Goal: Task Accomplishment & Management: Use online tool/utility

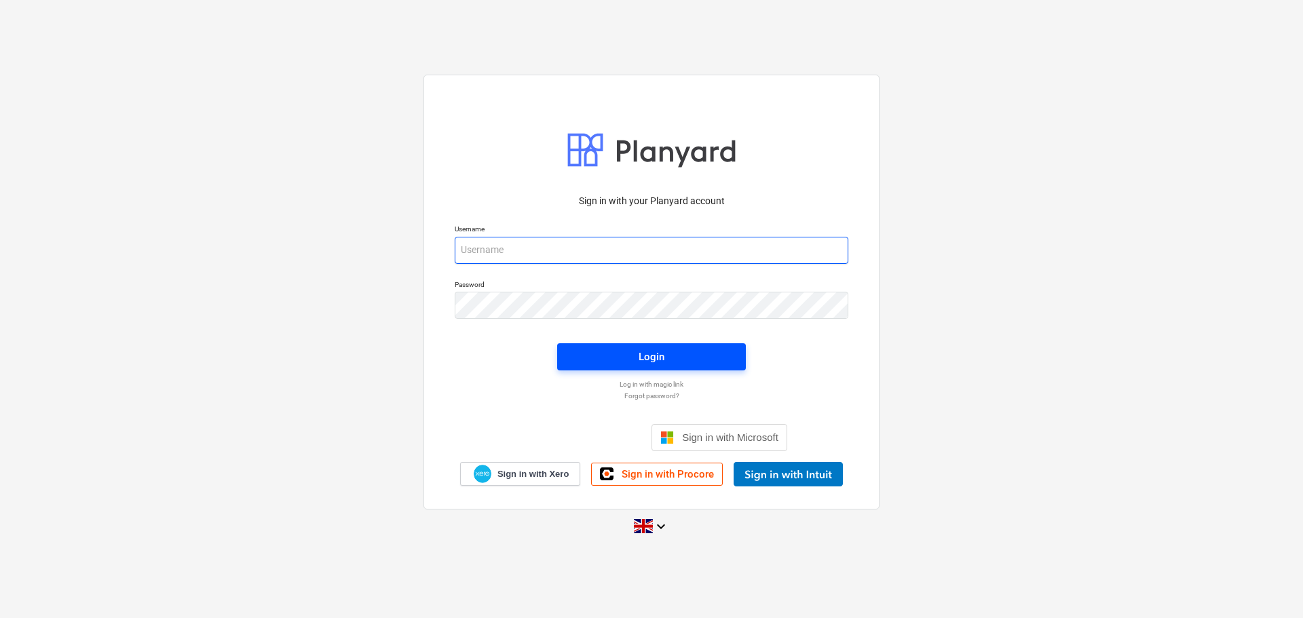
type input "[EMAIL_ADDRESS][DOMAIN_NAME]"
click at [582, 360] on span "Login" at bounding box center [652, 357] width 156 height 18
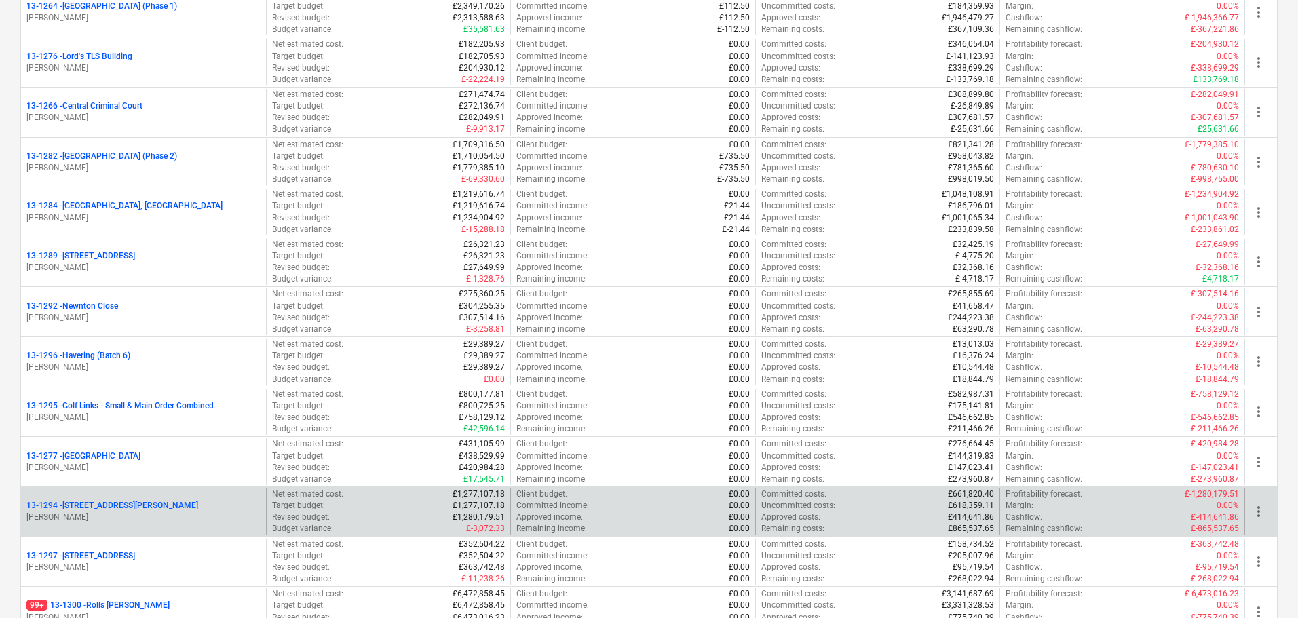
scroll to position [1765, 0]
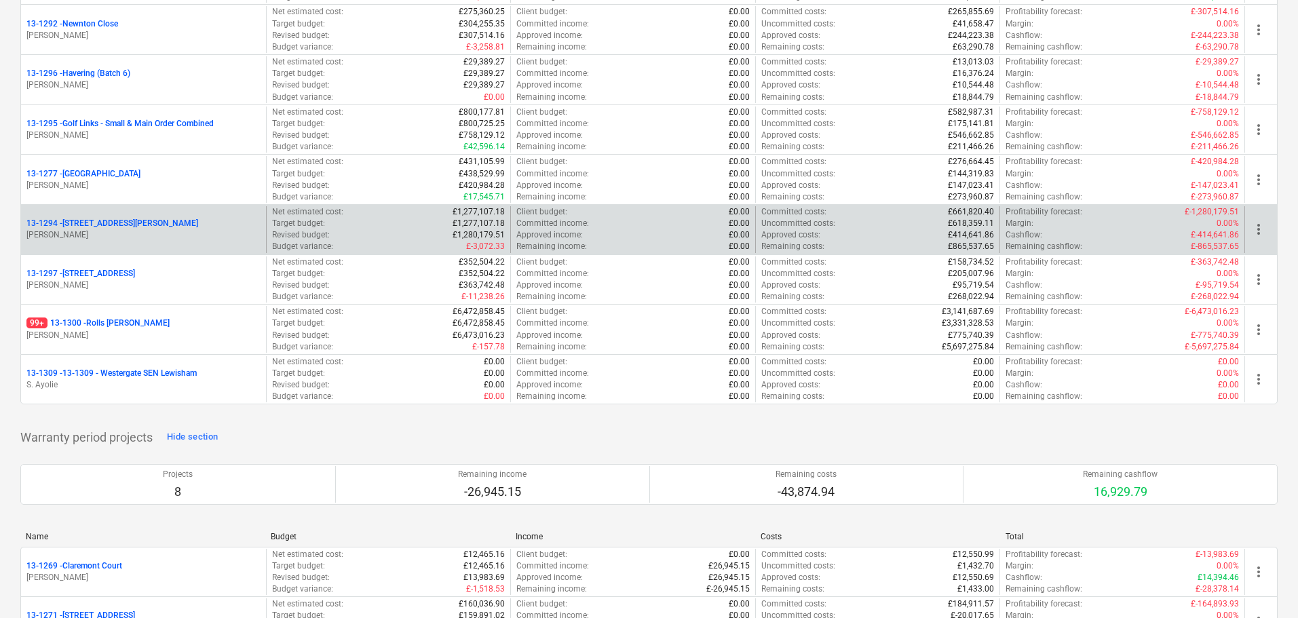
click at [169, 225] on div "[STREET_ADDRESS][PERSON_NAME]" at bounding box center [143, 224] width 234 height 12
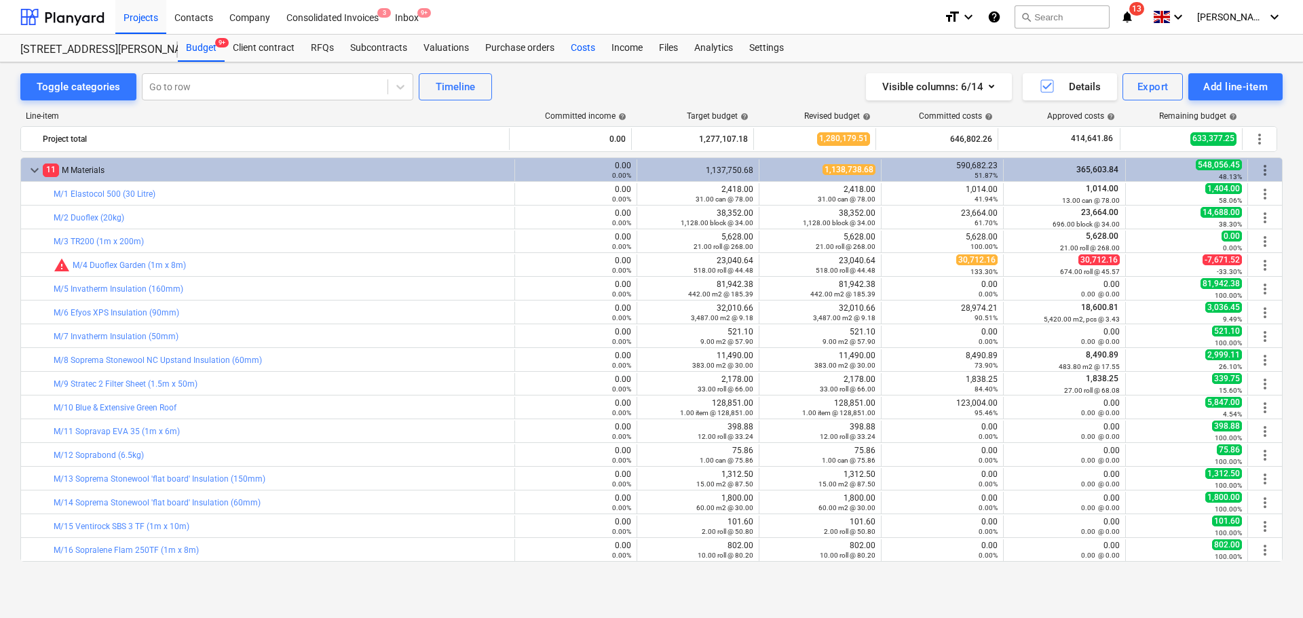
click at [590, 45] on div "Costs" at bounding box center [583, 48] width 41 height 27
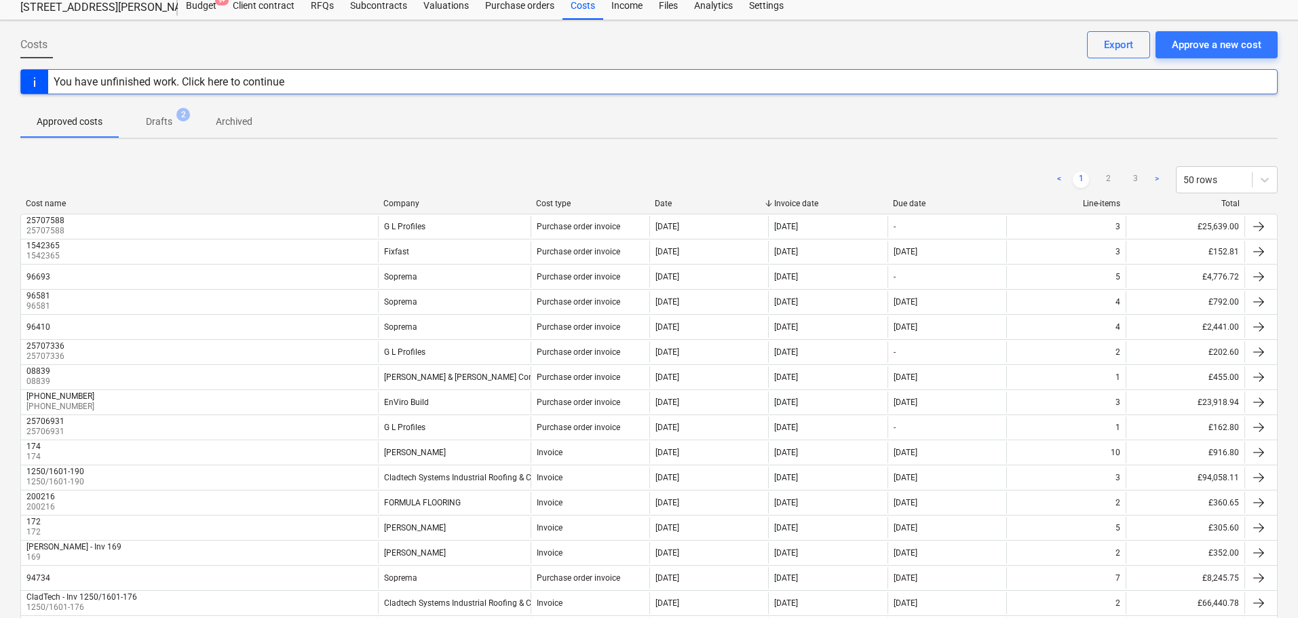
scroll to position [339, 0]
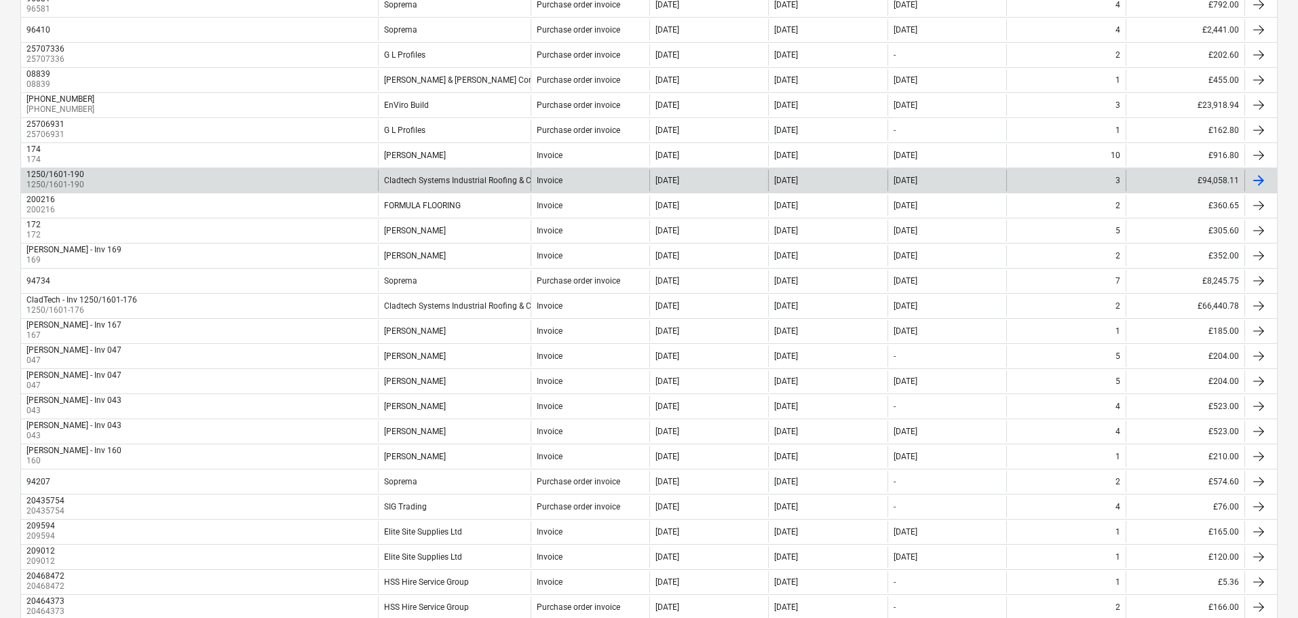
click at [490, 188] on div "Cladtech Systems Industrial Roofing & Cladding" at bounding box center [454, 181] width 153 height 22
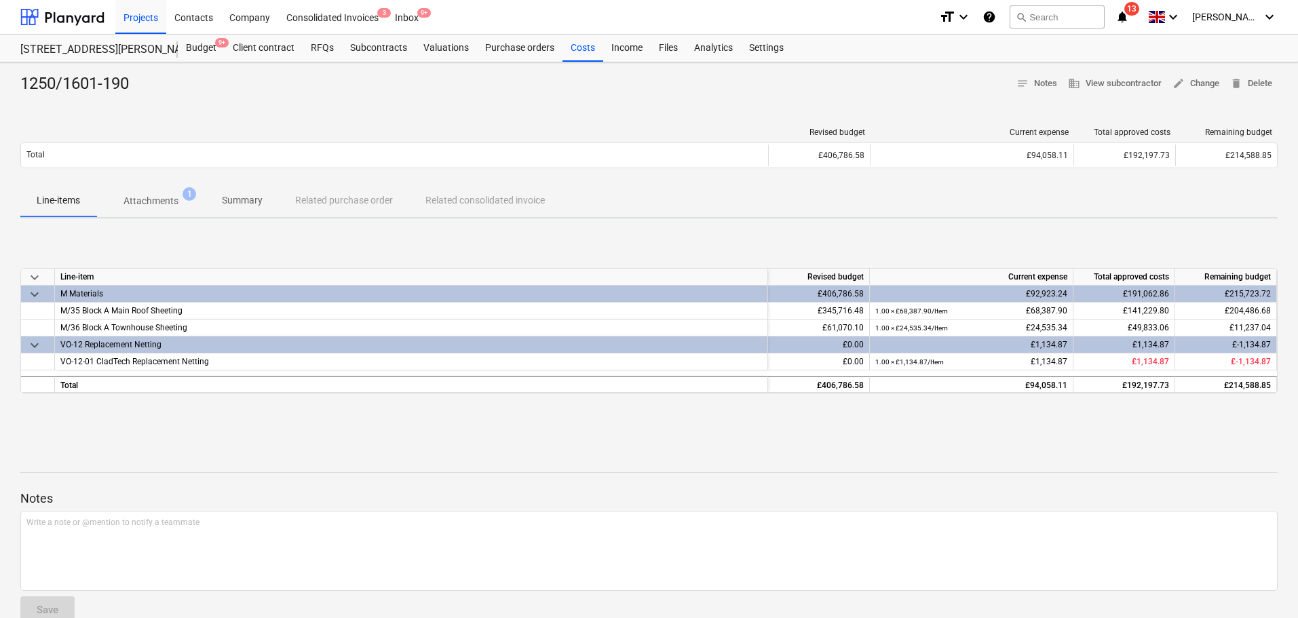
click at [287, 432] on div "keyboard_arrow_down Line-item Revised budget Current expense Total approved cos…" at bounding box center [649, 331] width 1258 height 204
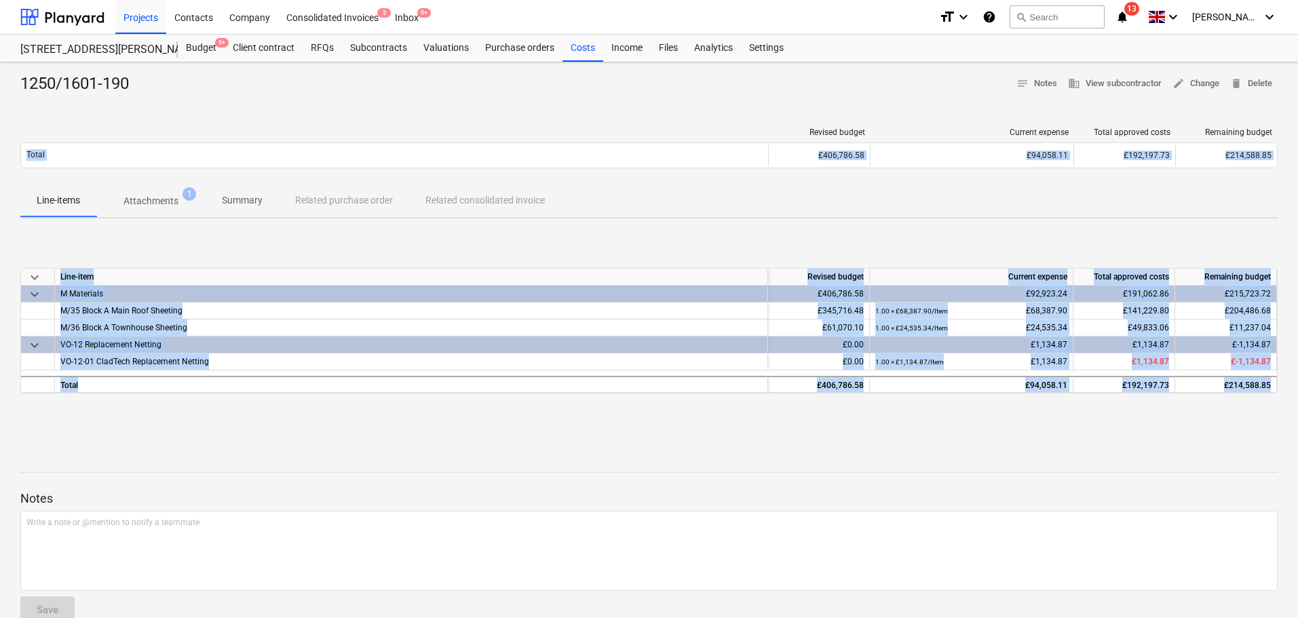
drag, startPoint x: 689, startPoint y: 104, endPoint x: 744, endPoint y: 479, distance: 379.4
click at [745, 478] on div "1250/1601-190 notes Notes business View subcontractor edit Change delete Delete…" at bounding box center [649, 353] width 1298 height 583
click at [743, 480] on div at bounding box center [649, 485] width 1258 height 11
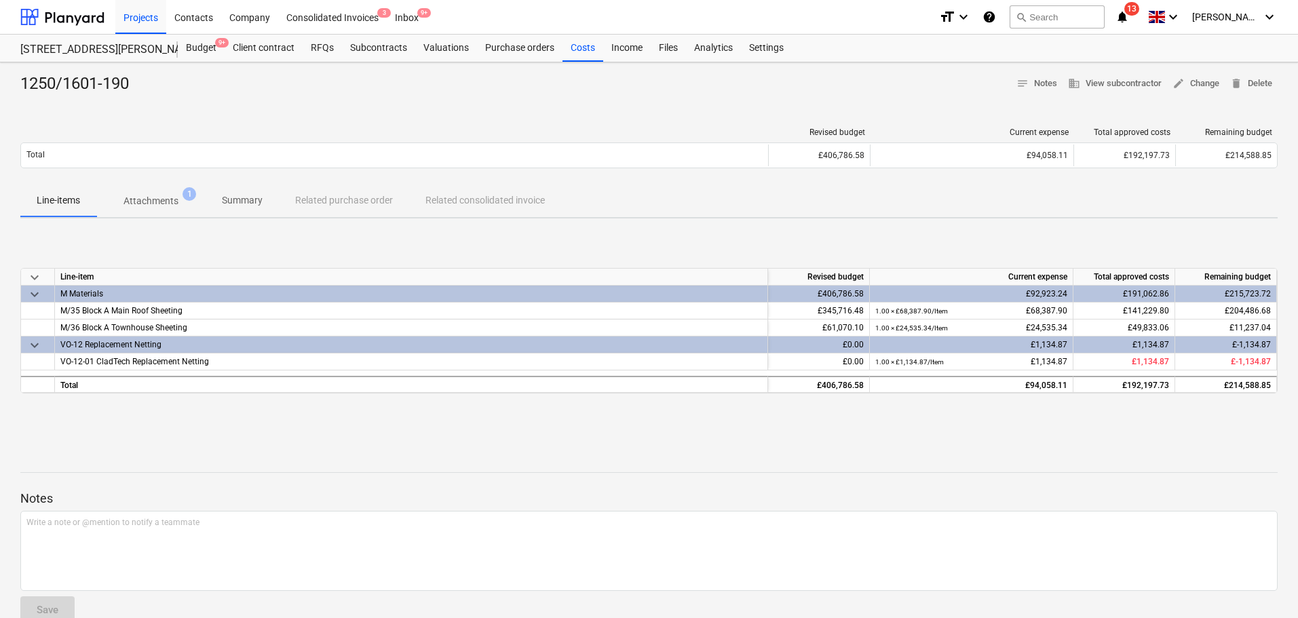
drag, startPoint x: 660, startPoint y: 52, endPoint x: 679, endPoint y: 16, distance: 40.4
click at [660, 52] on div "Files" at bounding box center [668, 48] width 35 height 27
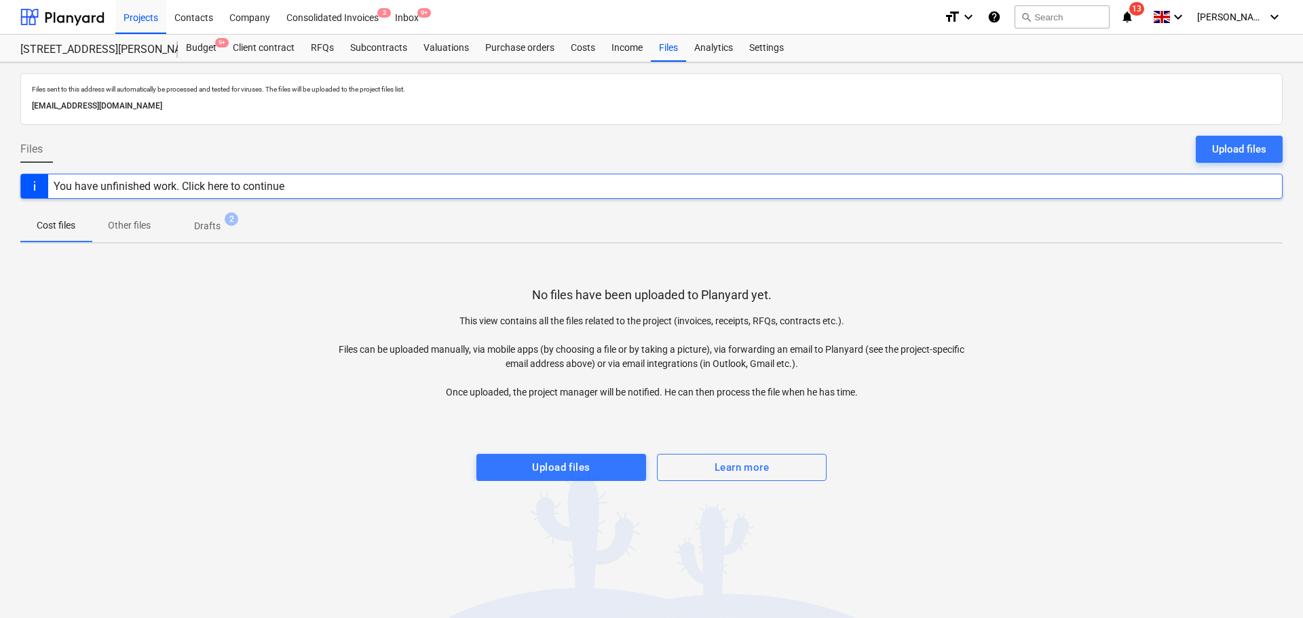
click at [1224, 149] on div "Upload files" at bounding box center [1239, 150] width 54 height 18
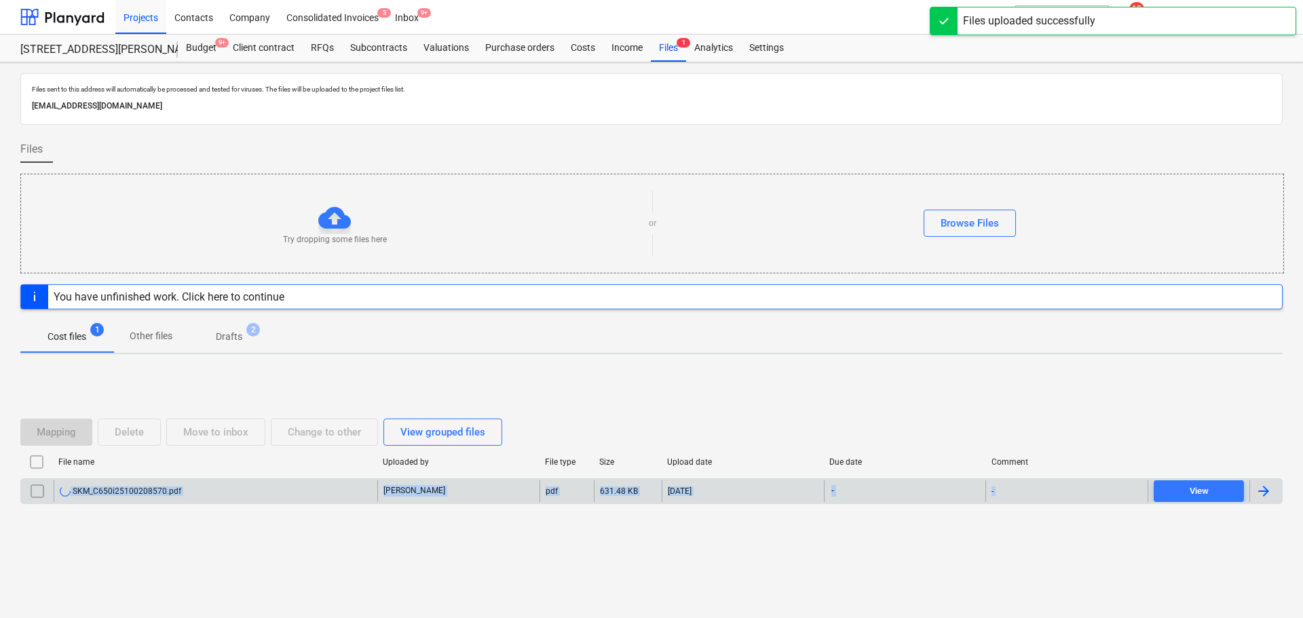
drag, startPoint x: 620, startPoint y: 342, endPoint x: 673, endPoint y: 496, distance: 162.7
click at [676, 601] on div "Files sent to this address will automatically be processed and tested for virus…" at bounding box center [651, 340] width 1303 height 556
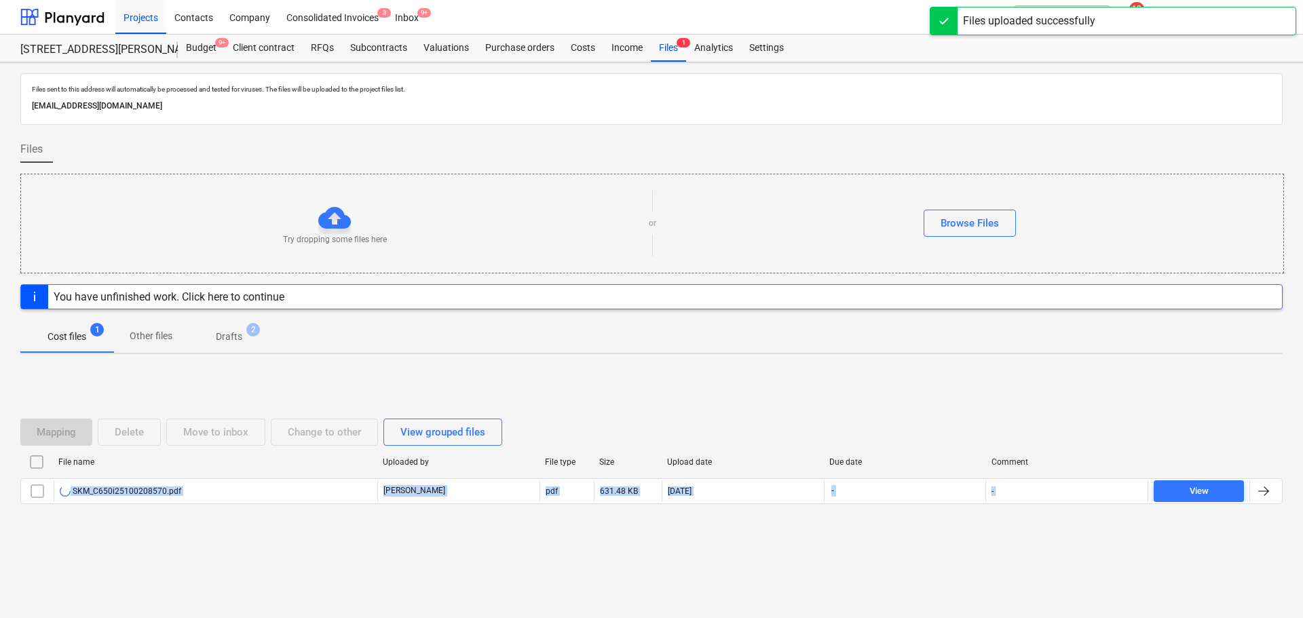
click at [660, 423] on div "Mapping Delete Move to inbox Change to other View grouped files" at bounding box center [651, 432] width 1262 height 27
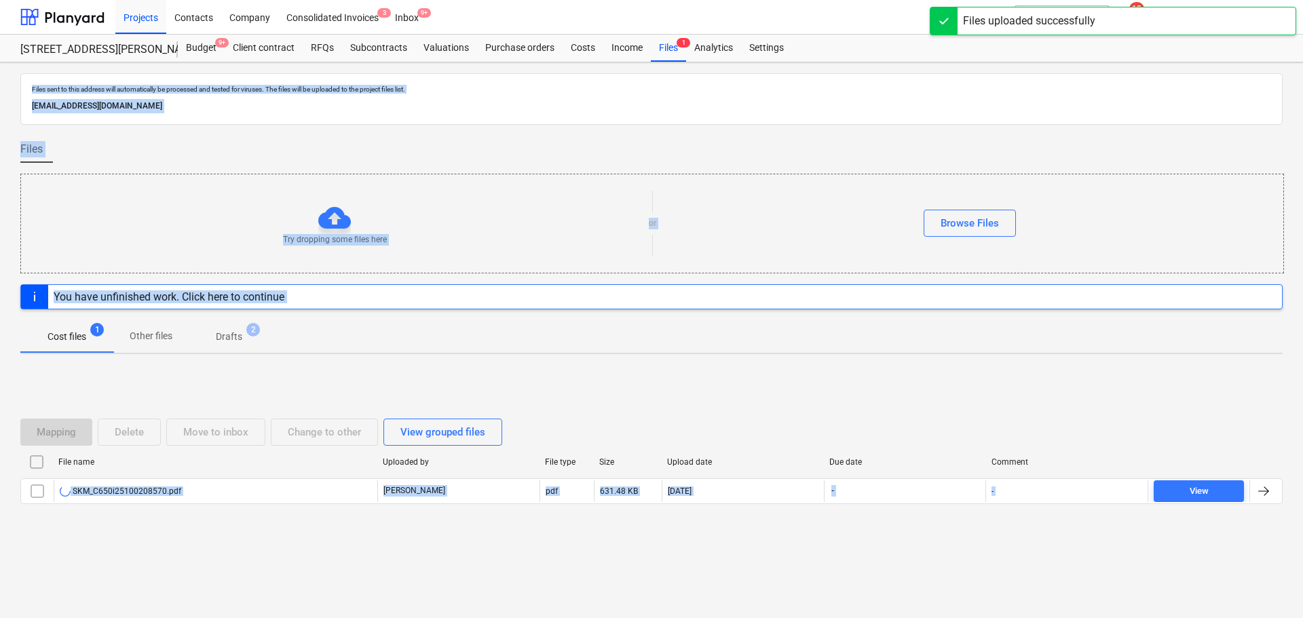
drag, startPoint x: 715, startPoint y: 565, endPoint x: 81, endPoint y: -82, distance: 905.2
click at [81, 0] on html "Projects Contacts Company Consolidated Invoices 3 Inbox 9+ format_size keyboard…" at bounding box center [651, 309] width 1303 height 618
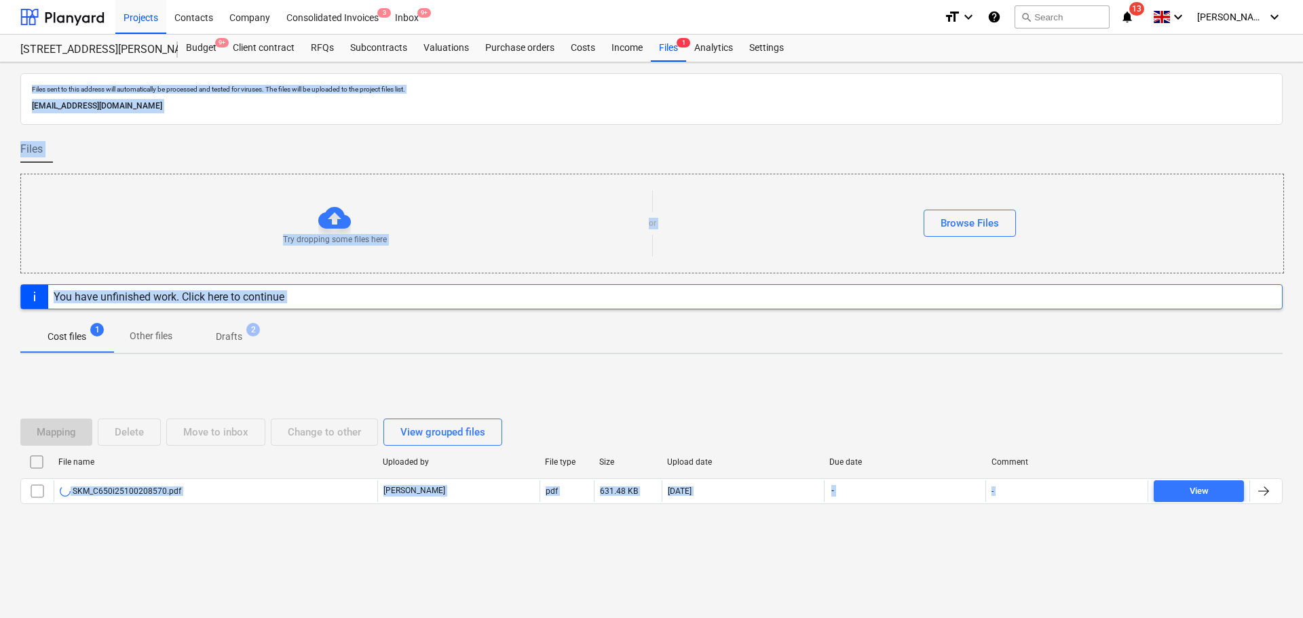
click at [372, 87] on p "Files sent to this address will automatically be processed and tested for virus…" at bounding box center [651, 89] width 1239 height 9
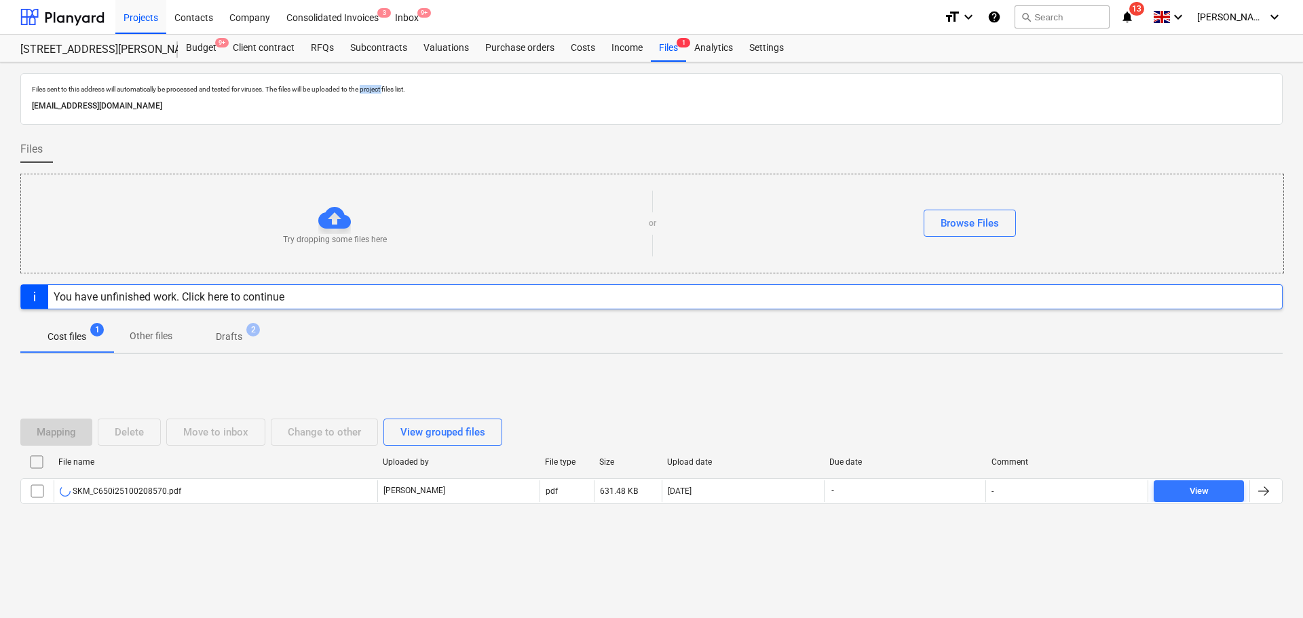
click at [372, 87] on p "Files sent to this address will automatically be processed and tested for virus…" at bounding box center [651, 89] width 1239 height 9
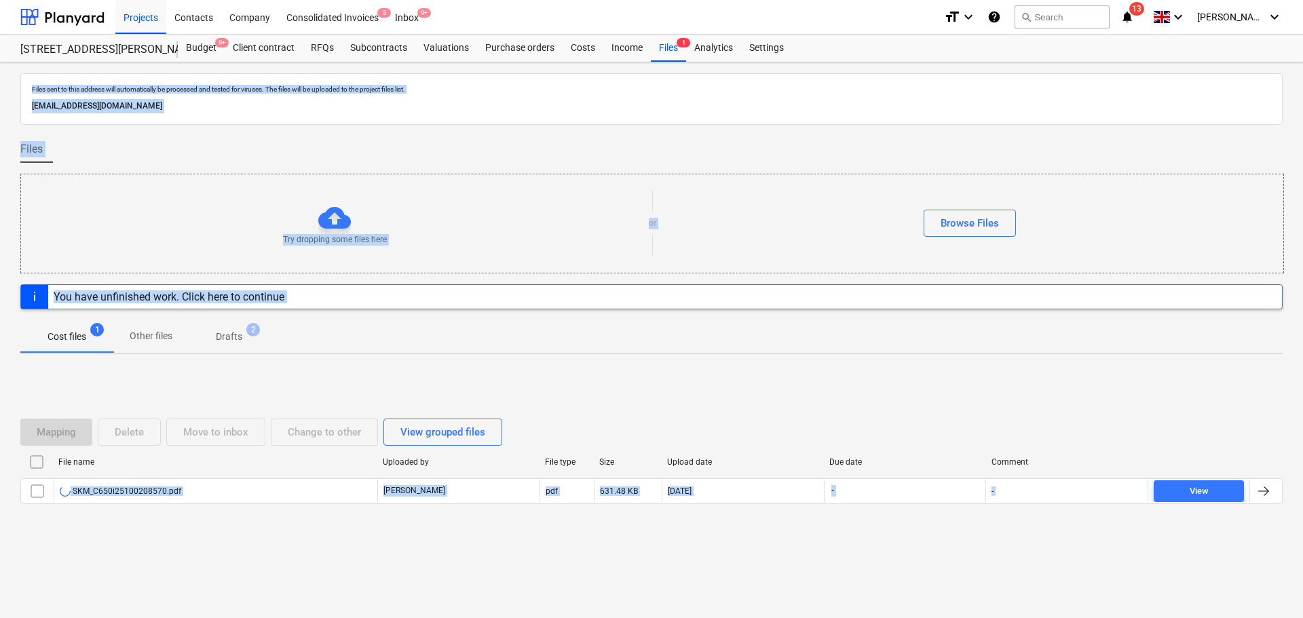
drag, startPoint x: 372, startPoint y: 87, endPoint x: 1180, endPoint y: 618, distance: 967.4
click at [1180, 618] on html "Projects Contacts Company Consolidated Invoices 3 Inbox 9+ format_size keyboard…" at bounding box center [651, 309] width 1303 height 618
click at [557, 294] on div "You have unfinished work. Click here to continue" at bounding box center [651, 296] width 1262 height 25
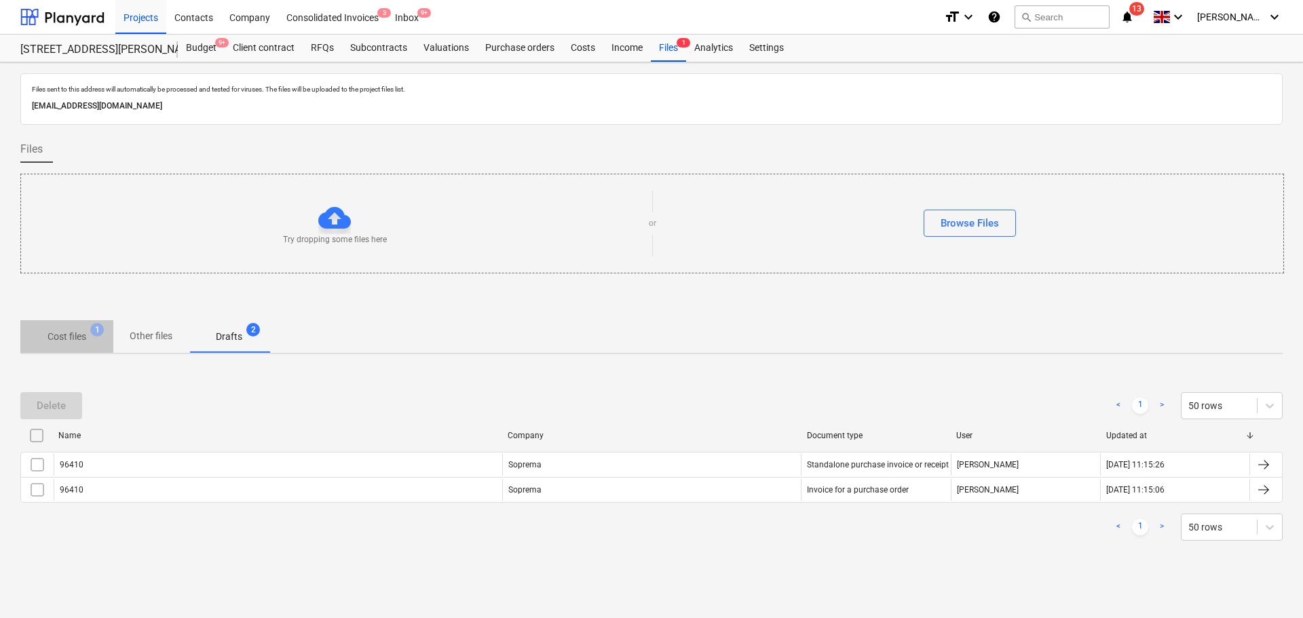
click at [44, 333] on span "Cost files 1" at bounding box center [67, 337] width 60 height 14
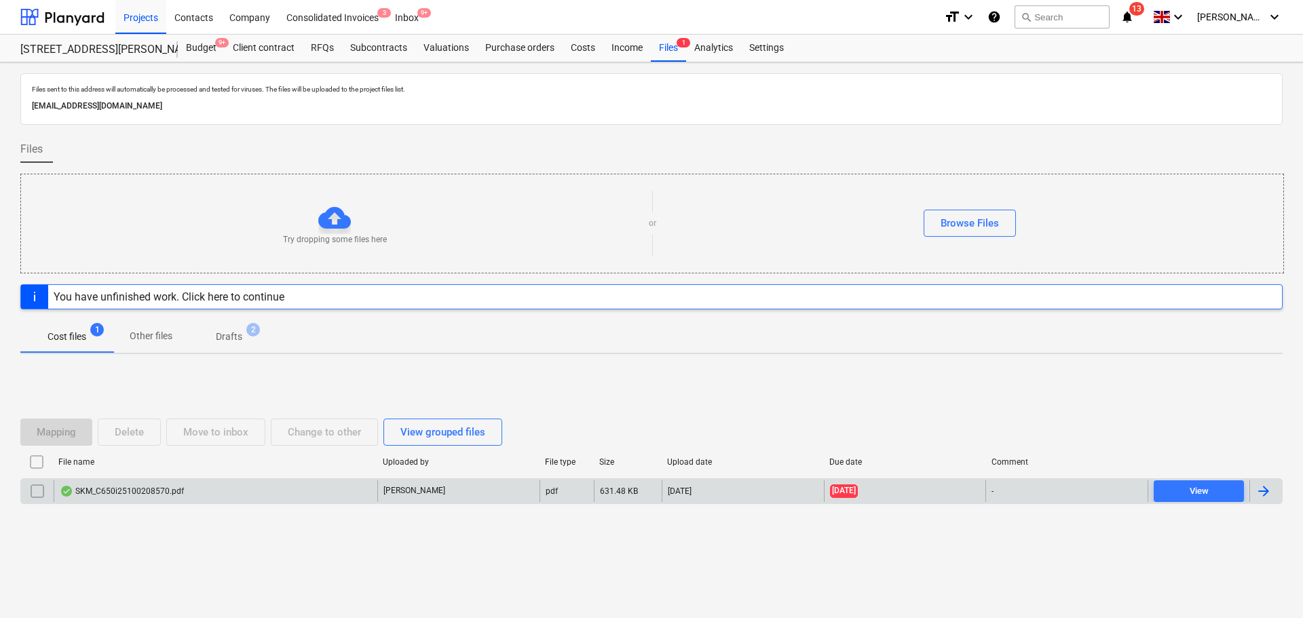
click at [170, 489] on div "SKM_C650i25100208570.pdf" at bounding box center [122, 491] width 124 height 11
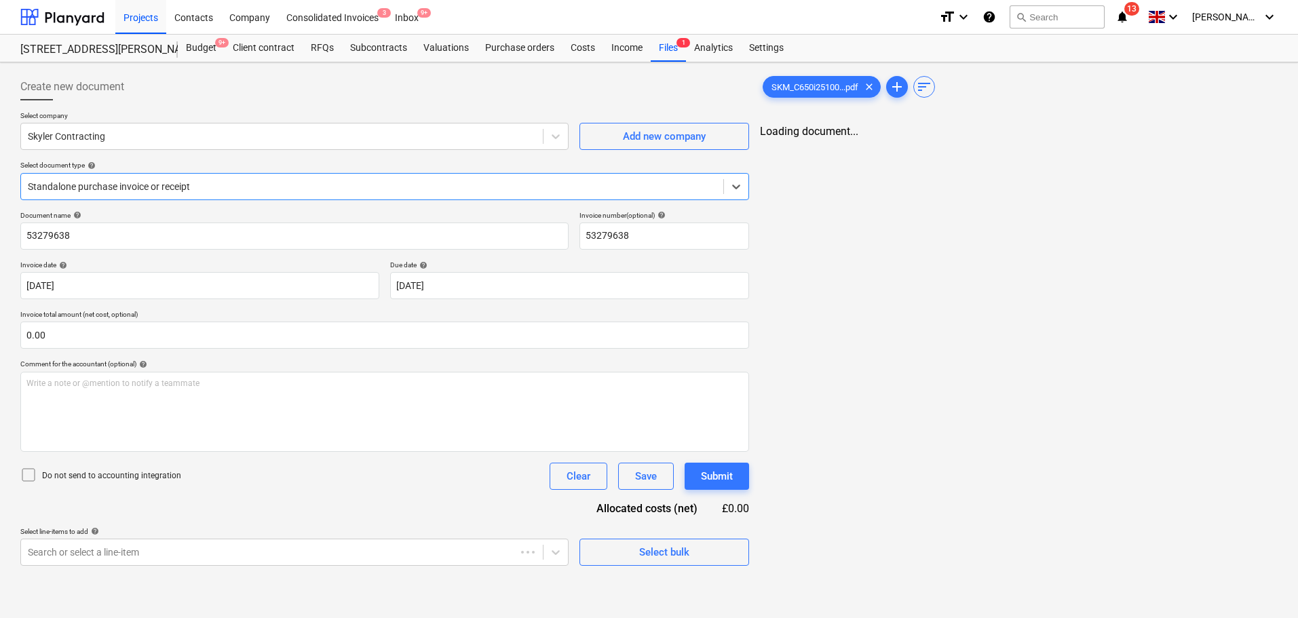
type input "53279638"
type input "[DATE]"
click at [206, 141] on div at bounding box center [282, 137] width 508 height 14
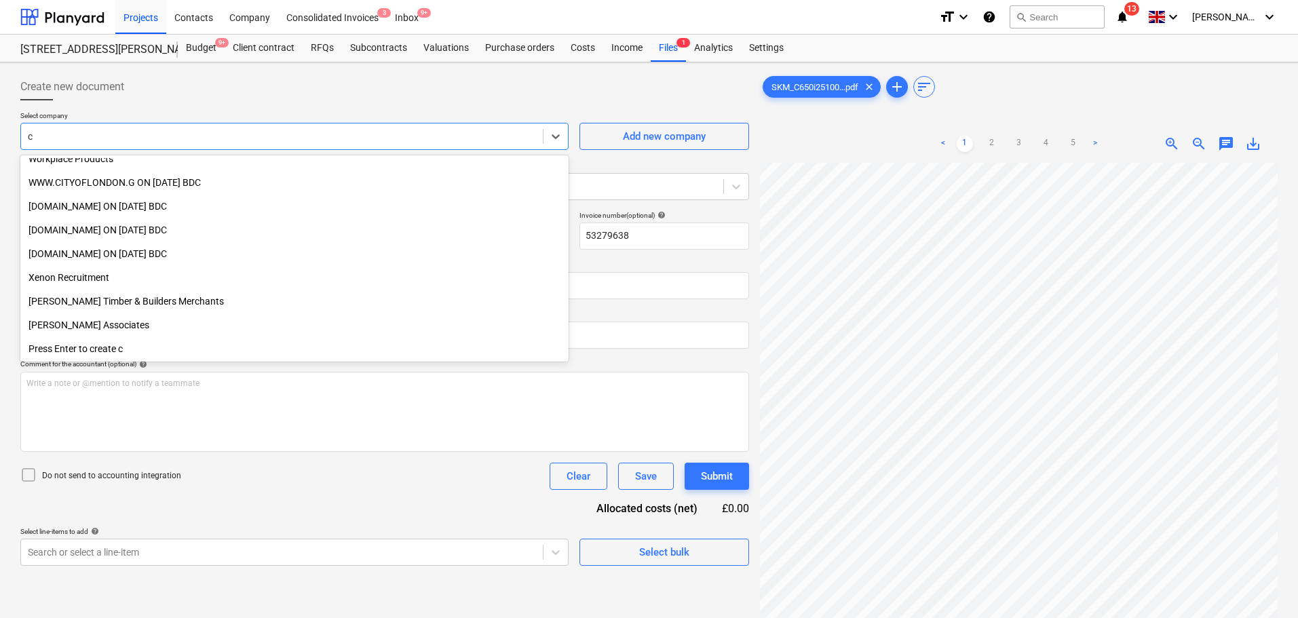
scroll to position [770, 0]
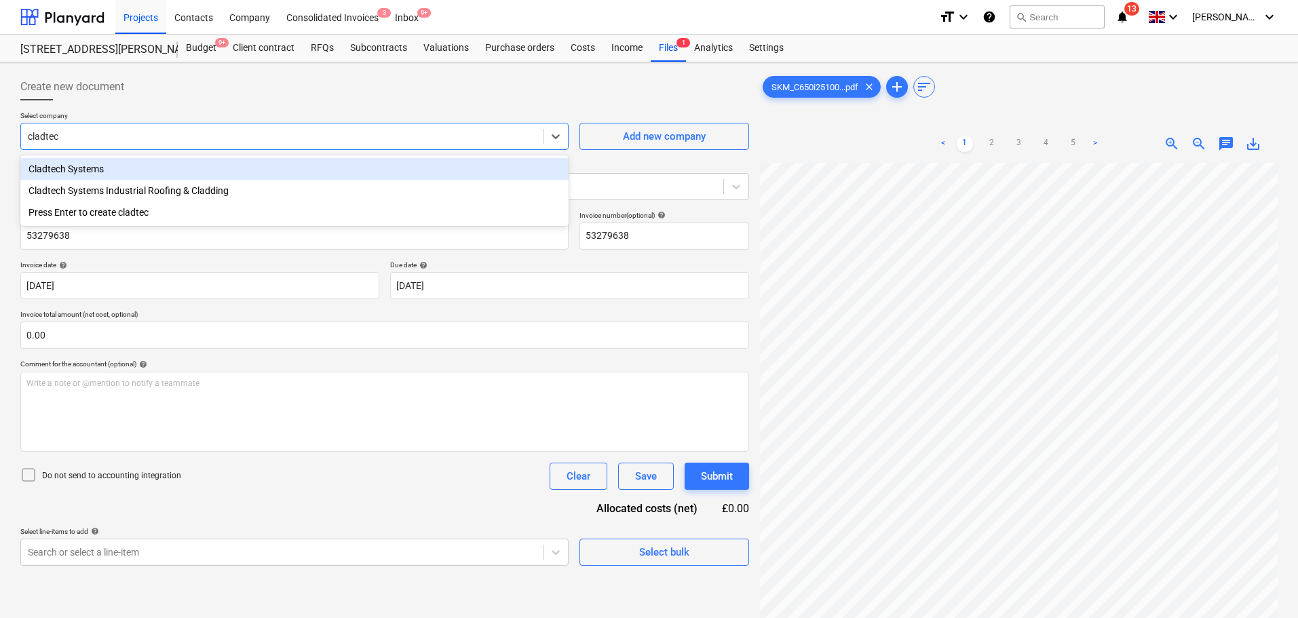
type input "cladtech"
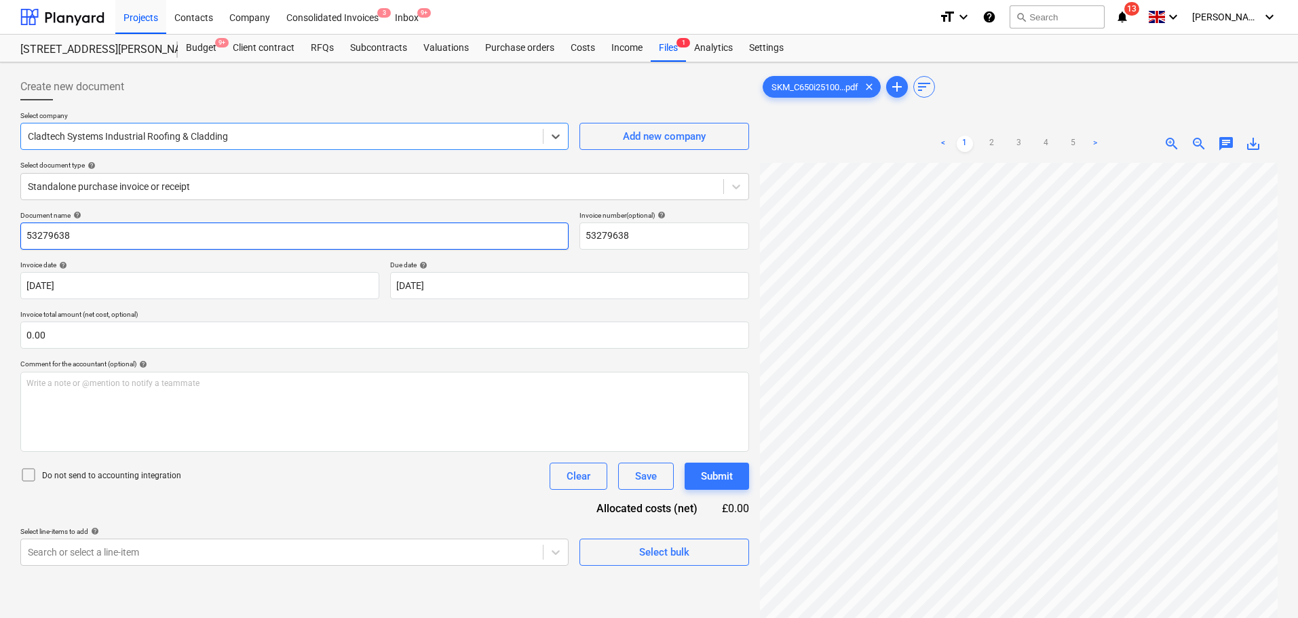
click at [185, 235] on input "53279638" at bounding box center [294, 236] width 548 height 27
type input "1250/1601-198"
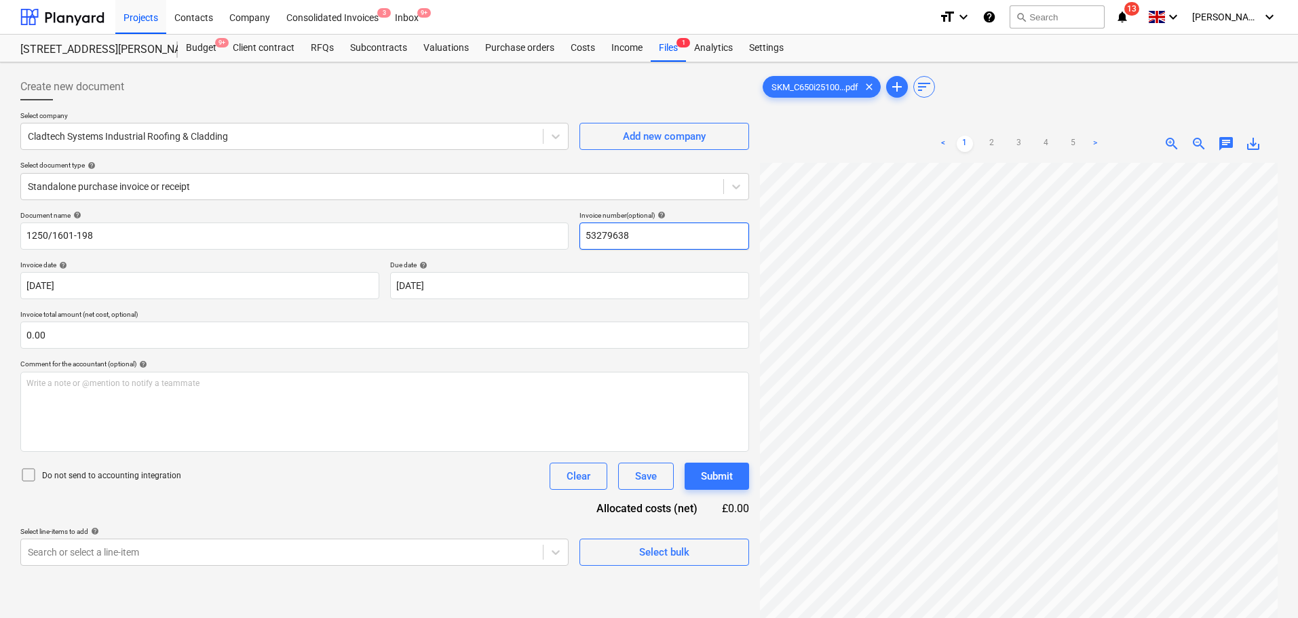
paste input "1250/1601-19"
type input "1250/1601-198"
click at [555, 95] on div "Create new document" at bounding box center [384, 86] width 729 height 27
click at [108, 347] on input "text" at bounding box center [384, 335] width 729 height 27
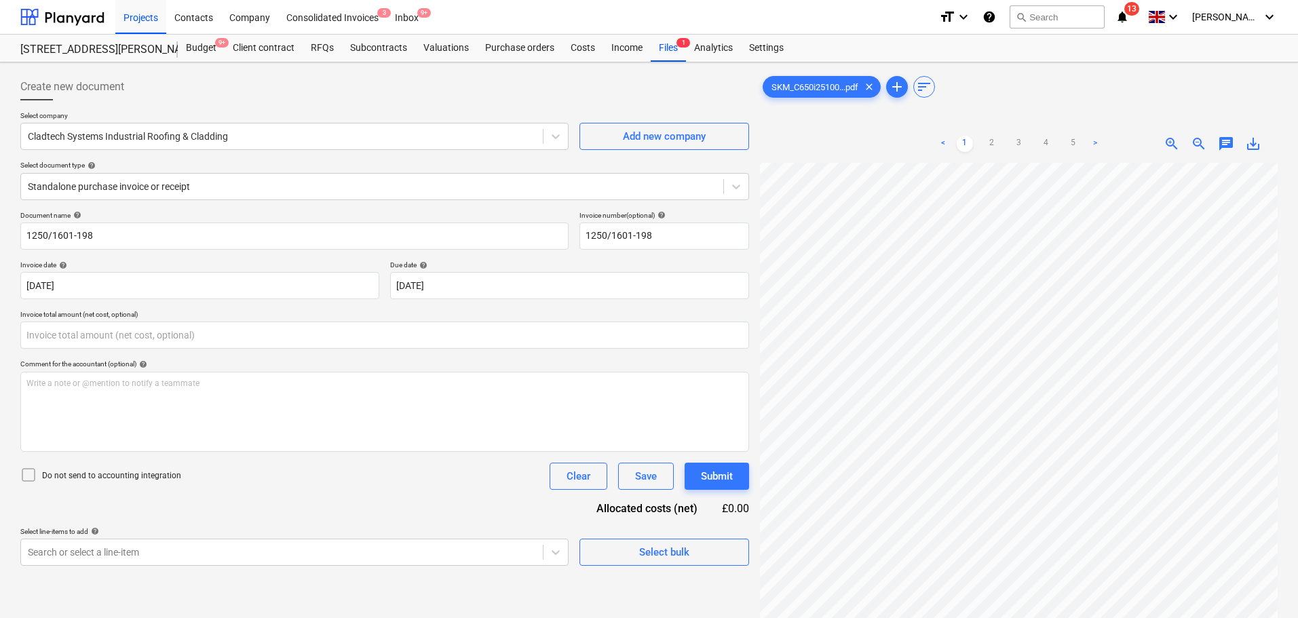
type input "0.00"
click at [473, 340] on input "text" at bounding box center [384, 335] width 729 height 27
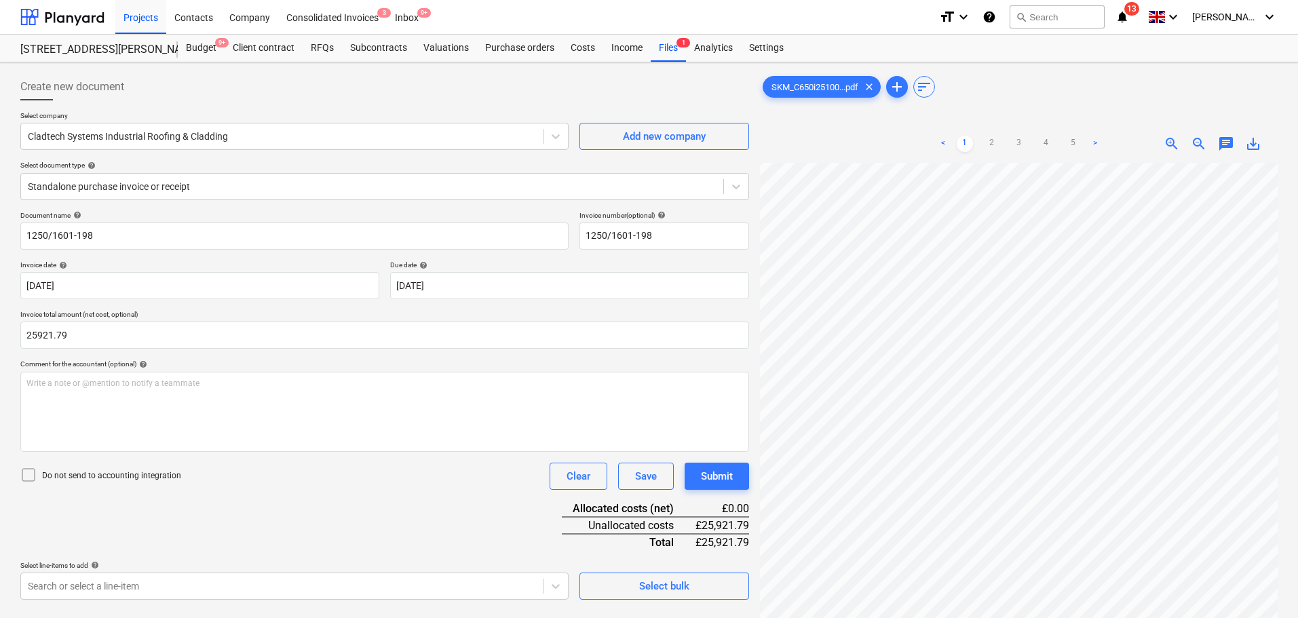
type input "25,921.79"
click at [404, 466] on div "Do not send to accounting integration Clear Save Submit" at bounding box center [384, 476] width 729 height 27
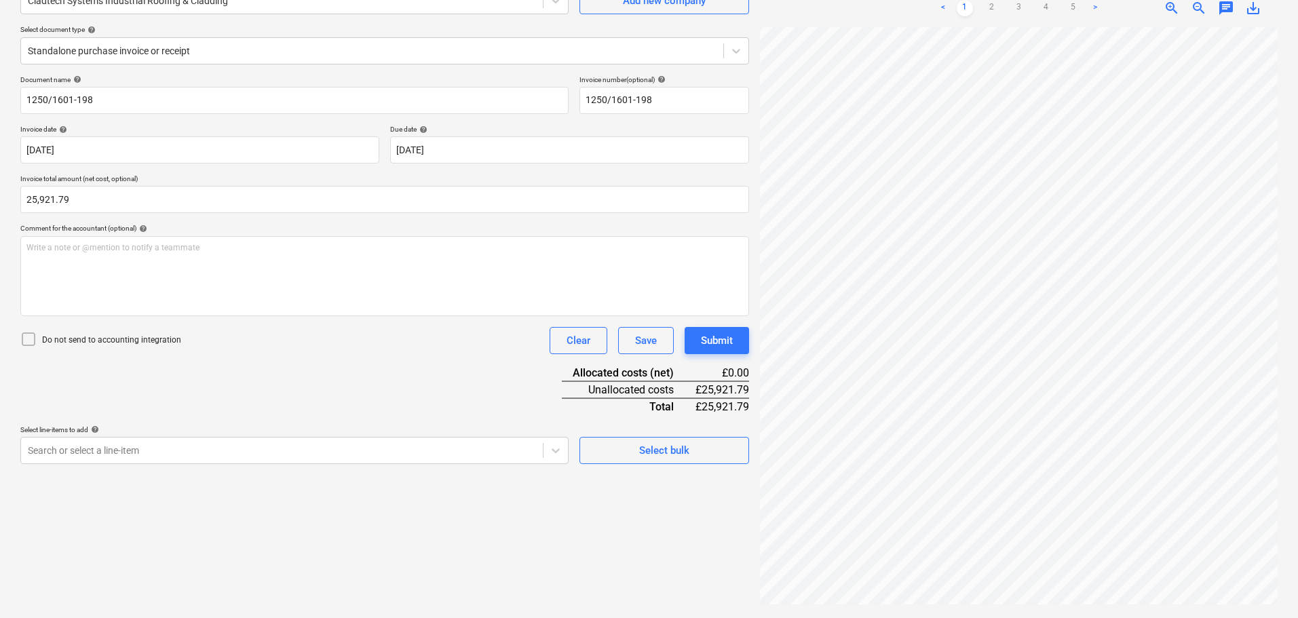
click at [311, 364] on div "Document name help 1250/1601-198 Invoice number (optional) help 1250/1601-198 I…" at bounding box center [384, 269] width 729 height 389
click at [259, 455] on body "Projects Contacts Company Consolidated Invoices 3 Inbox 9+ format_size keyboard…" at bounding box center [649, 173] width 1298 height 618
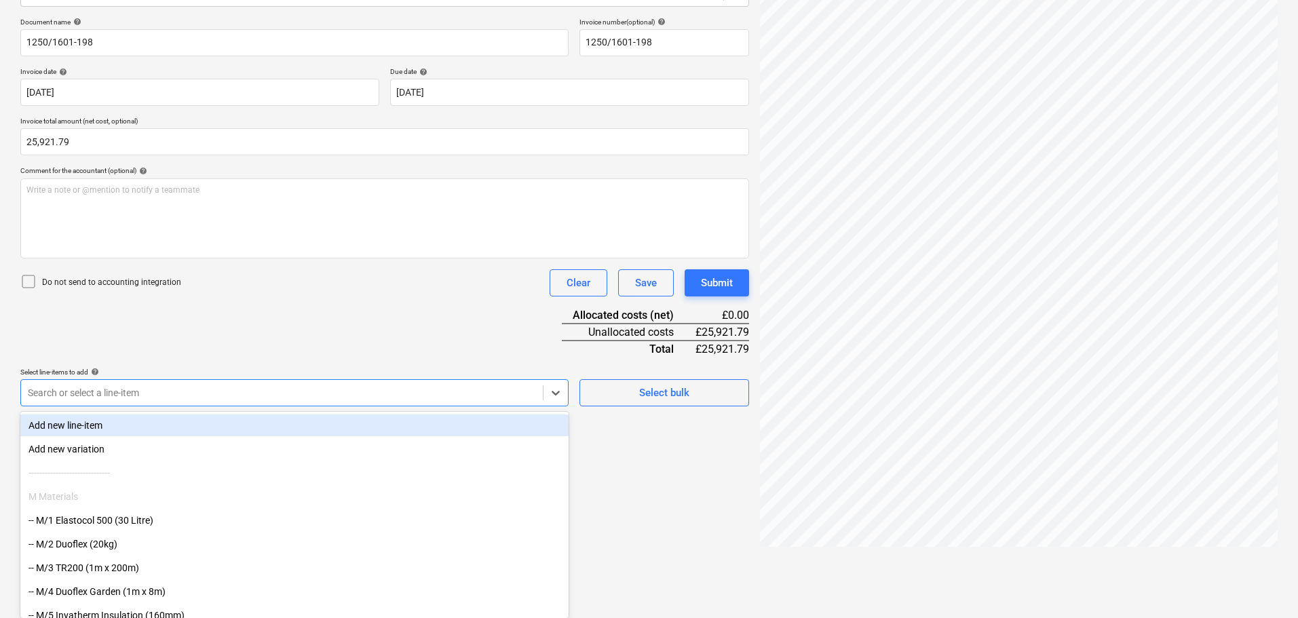
click at [437, 348] on div "Document name help 1250/1601-198 Invoice number (optional) help 1250/1601-198 I…" at bounding box center [384, 212] width 729 height 389
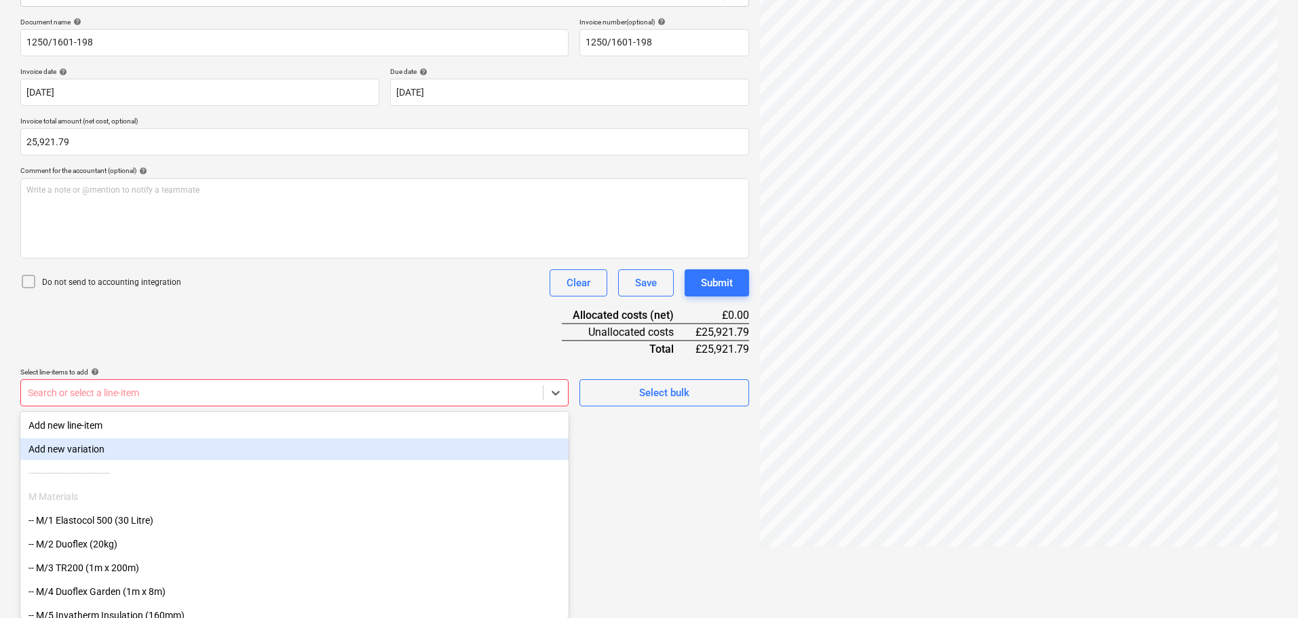
click at [491, 425] on body "Projects Contacts Company Consolidated Invoices 3 Inbox 9+ format_size keyboard…" at bounding box center [649, 116] width 1298 height 618
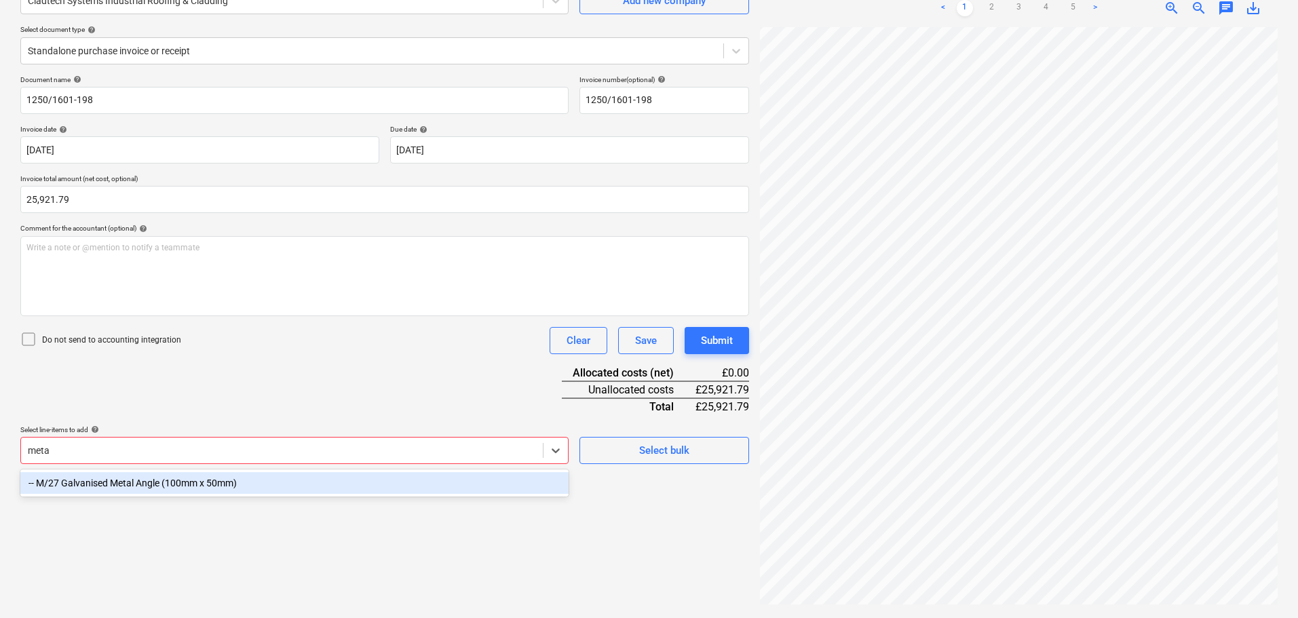
scroll to position [136, 0]
type input "clad"
type input "r"
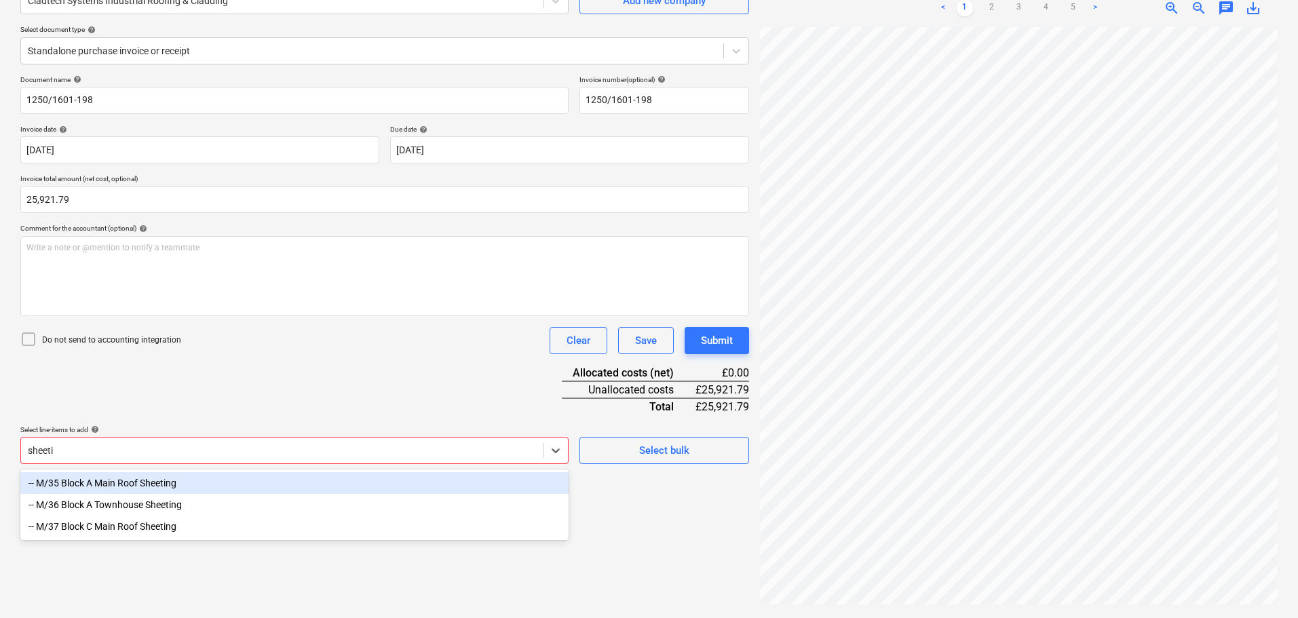
scroll to position [136, 0]
type input "sheeting"
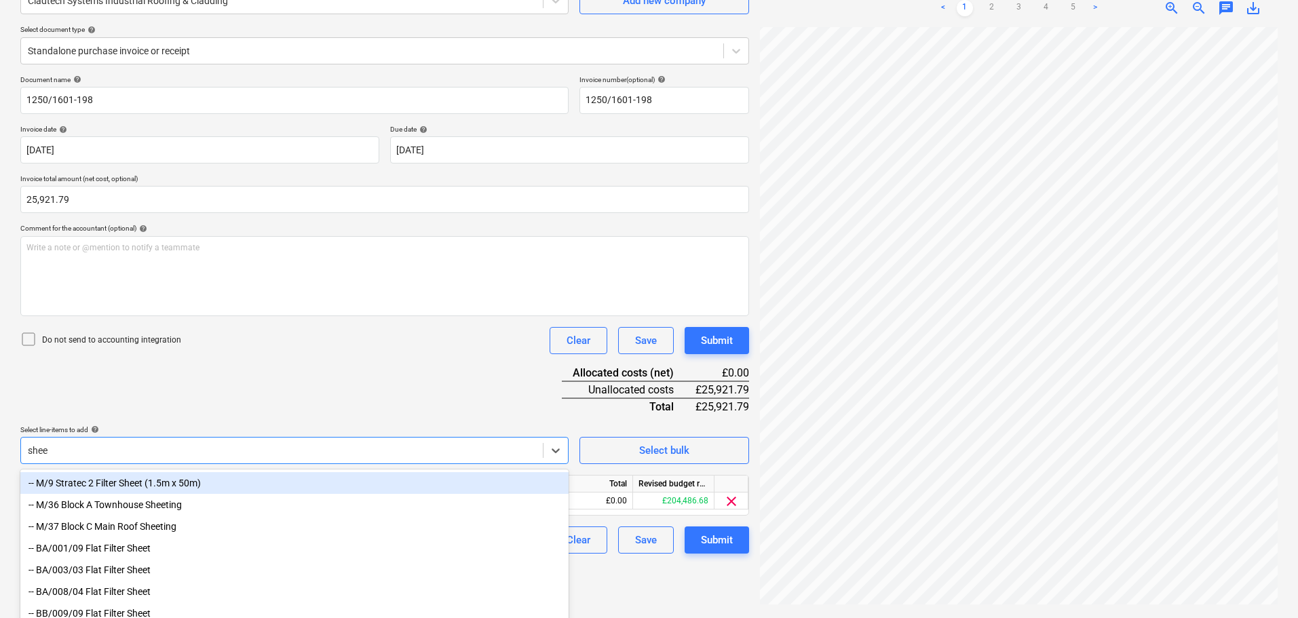
type input "sheet"
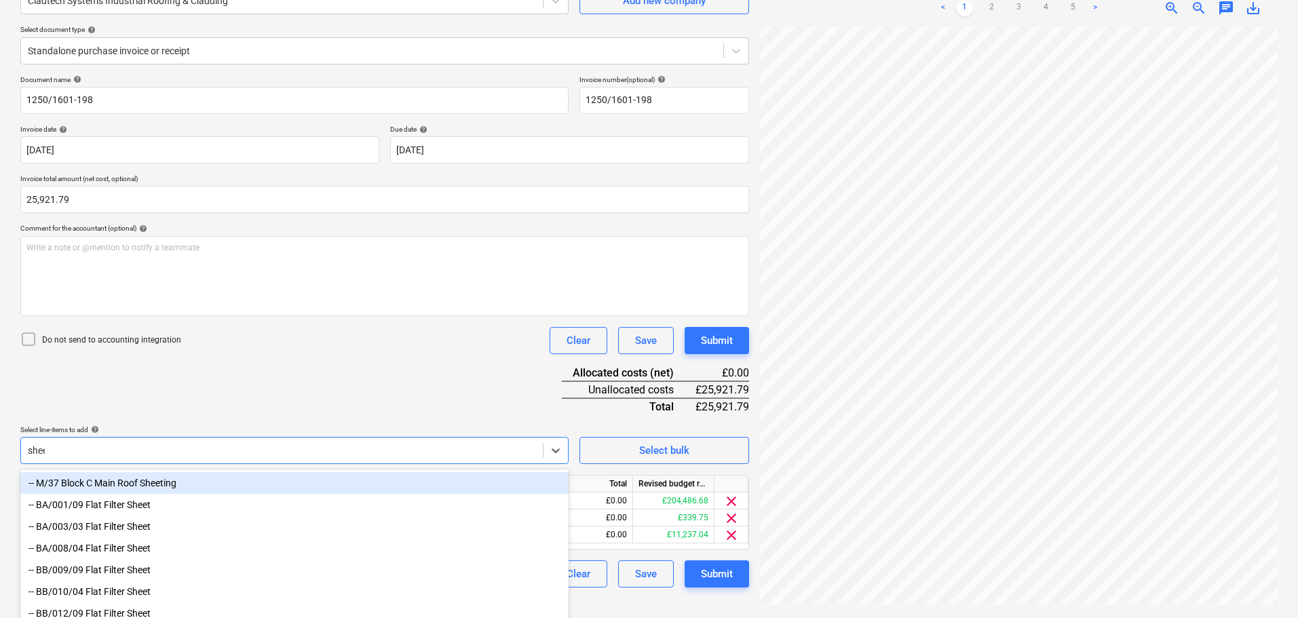
type input "sheet"
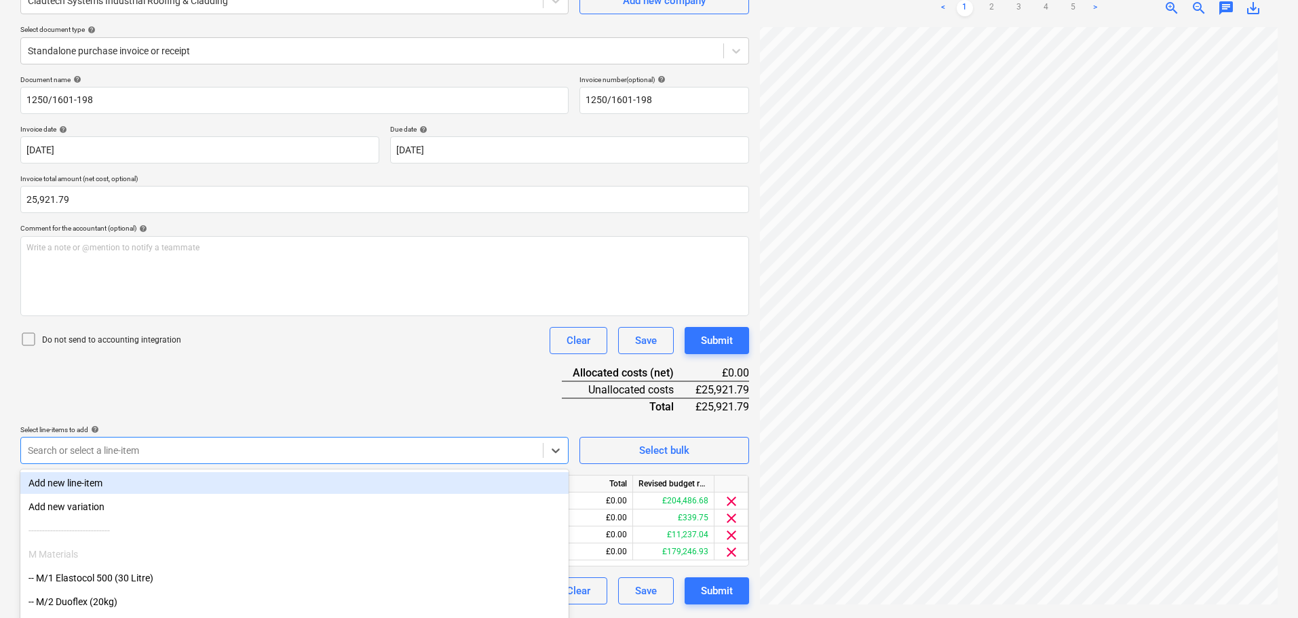
click at [422, 437] on div "Search or select a line-item" at bounding box center [294, 450] width 548 height 27
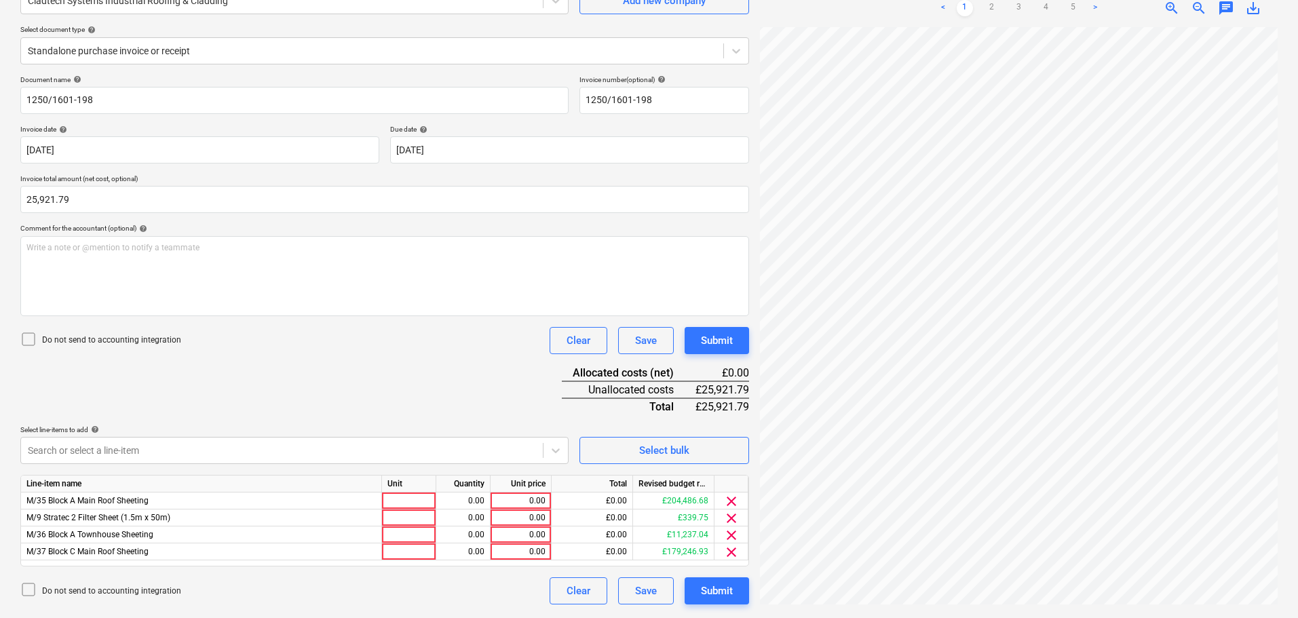
click at [467, 378] on div "Document name help 1250/1601-198 Invoice number (optional) help 1250/1601-198 I…" at bounding box center [384, 339] width 729 height 529
click at [730, 517] on span "clear" at bounding box center [732, 518] width 16 height 16
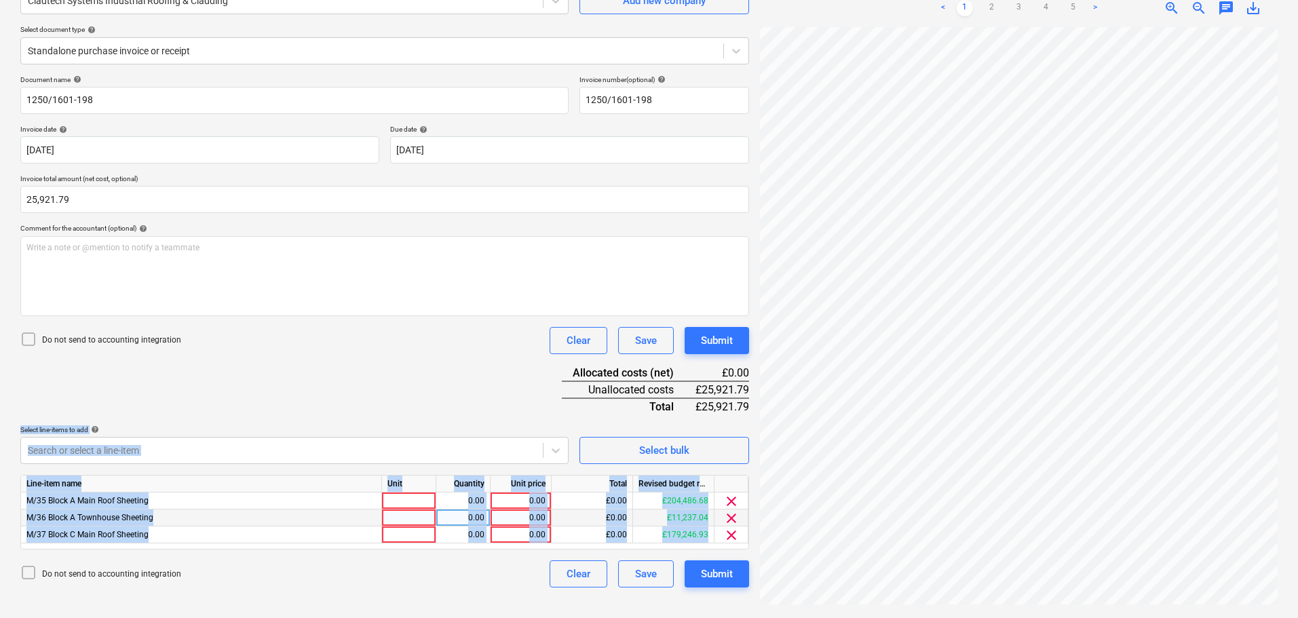
drag, startPoint x: 280, startPoint y: 425, endPoint x: 317, endPoint y: 613, distance: 191.7
click at [318, 613] on div "Create new document Select company Cladtech Systems Industrial Roofing & Claddi…" at bounding box center [649, 273] width 1298 height 692
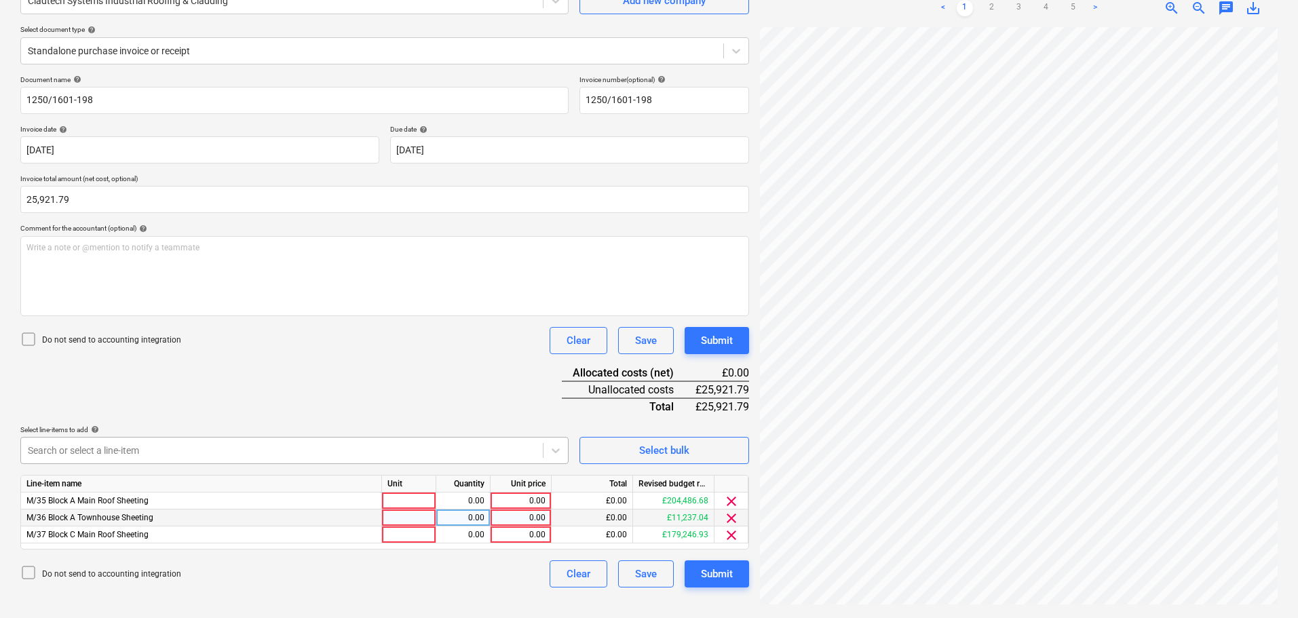
click at [300, 445] on body "Projects Contacts Company Consolidated Invoices 3 Inbox 9+ format_size keyboard…" at bounding box center [649, 173] width 1298 height 618
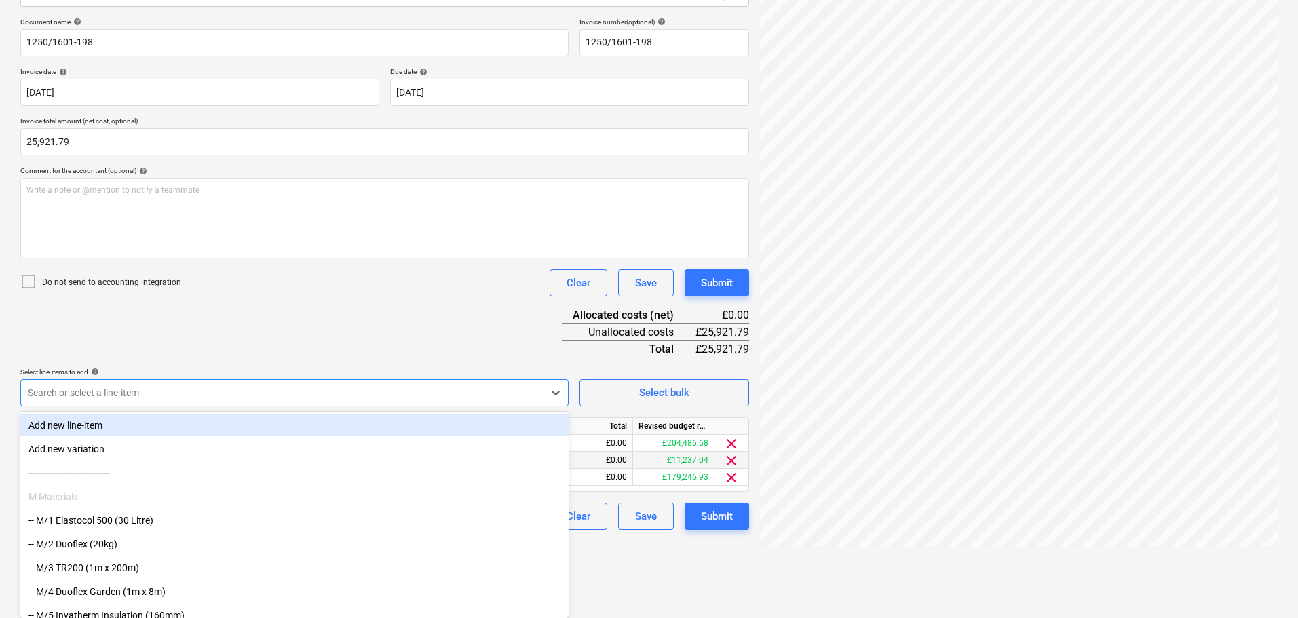
click at [399, 337] on div "Document name help 1250/1601-198 Invoice number (optional) help 1250/1601-198 I…" at bounding box center [384, 274] width 729 height 512
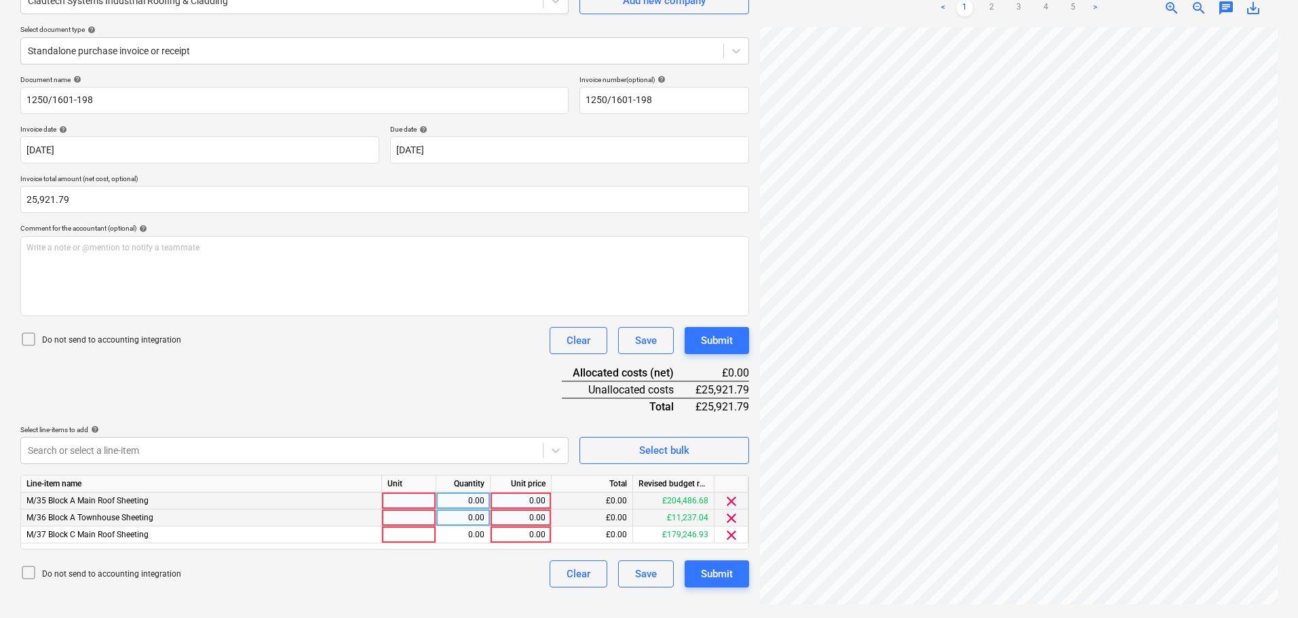
click at [512, 503] on div "0.00" at bounding box center [521, 501] width 50 height 17
type input "16990.56"
click at [472, 503] on div "0.00" at bounding box center [463, 501] width 43 height 17
click at [467, 520] on div "0.00" at bounding box center [463, 518] width 43 height 17
click at [466, 534] on div "0.00" at bounding box center [463, 535] width 43 height 17
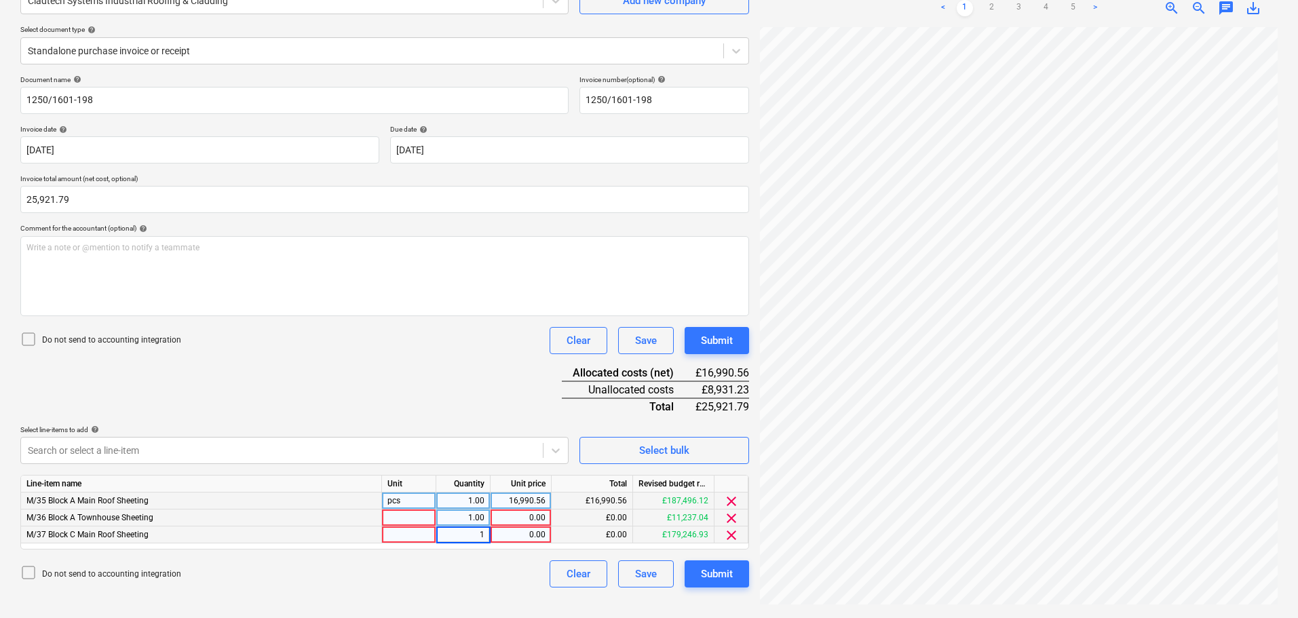
click at [447, 399] on div "Document name help 1250/1601-198 Invoice number (optional) help 1250/1601-198 I…" at bounding box center [384, 331] width 729 height 512
click at [401, 502] on div "pcs" at bounding box center [409, 501] width 54 height 17
type input "p"
type input "Price"
click at [403, 512] on div at bounding box center [409, 518] width 54 height 17
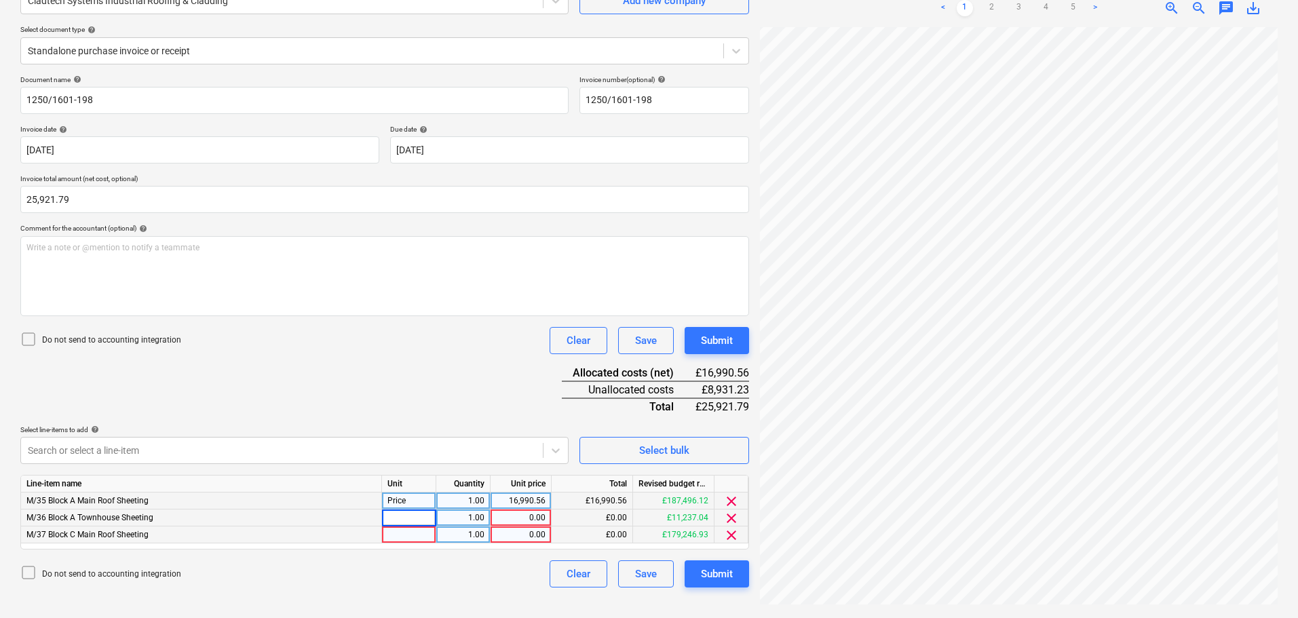
type input "Price"
click at [407, 537] on div at bounding box center [409, 535] width 54 height 17
type input "Price"
click at [443, 392] on div "Document name help 1250/1601-198 Invoice number (optional) help 1250/1601-198 I…" at bounding box center [384, 331] width 729 height 512
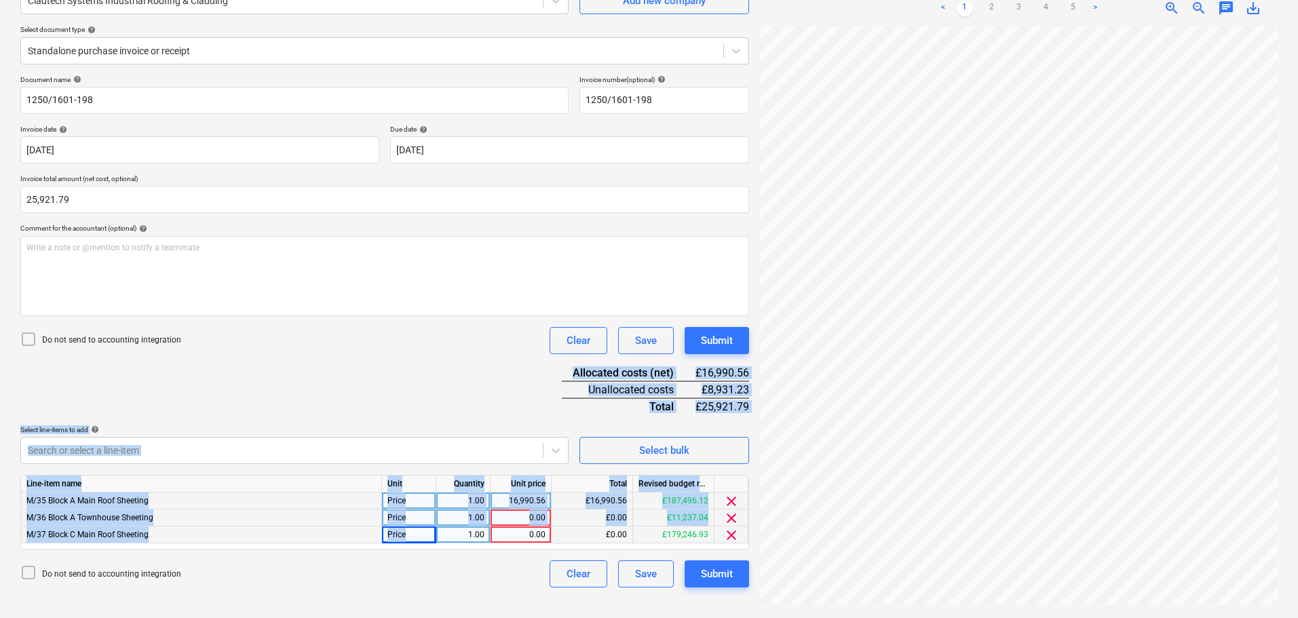
drag, startPoint x: 453, startPoint y: 379, endPoint x: 435, endPoint y: 395, distance: 23.6
click at [462, 529] on div "Document name help 1250/1601-198 Invoice number (optional) help 1250/1601-198 I…" at bounding box center [384, 331] width 729 height 512
click at [435, 392] on div "Document name help 1250/1601-198 Invoice number (optional) help 1250/1601-198 I…" at bounding box center [384, 331] width 729 height 512
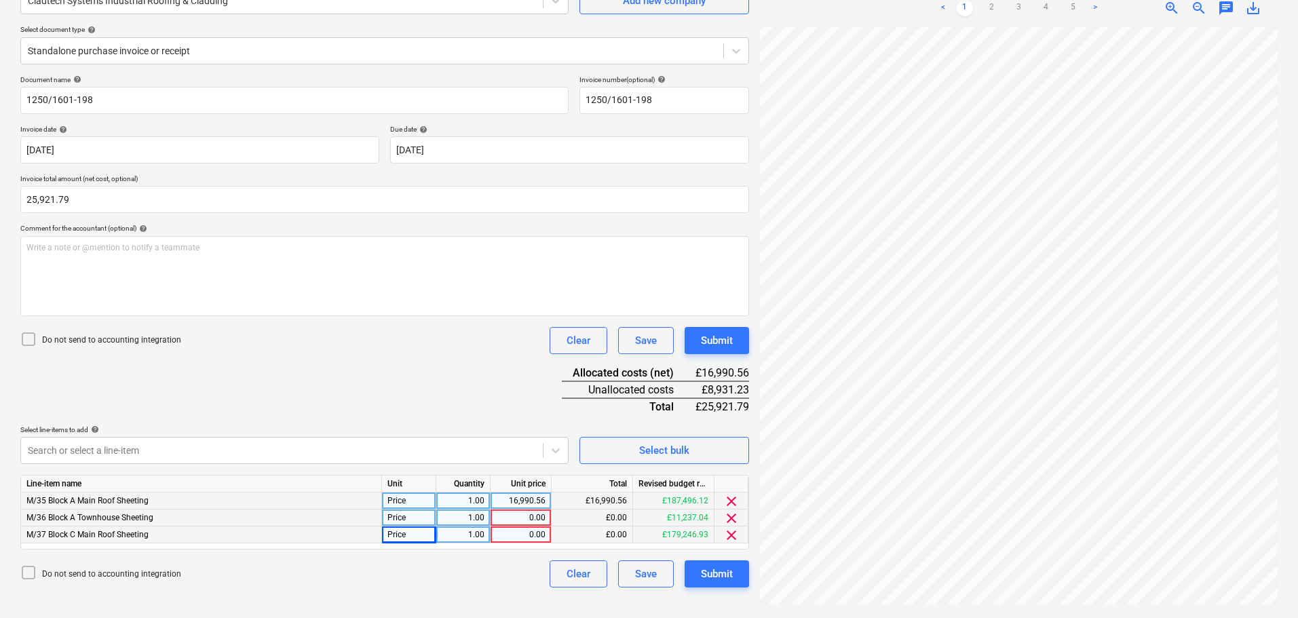
click at [515, 517] on div "0.00" at bounding box center [521, 518] width 50 height 17
type input "840"
click at [490, 350] on div "Do not send to accounting integration Clear Save Submit" at bounding box center [384, 340] width 729 height 27
click at [519, 525] on div "840.00" at bounding box center [521, 518] width 50 height 17
type input "798"
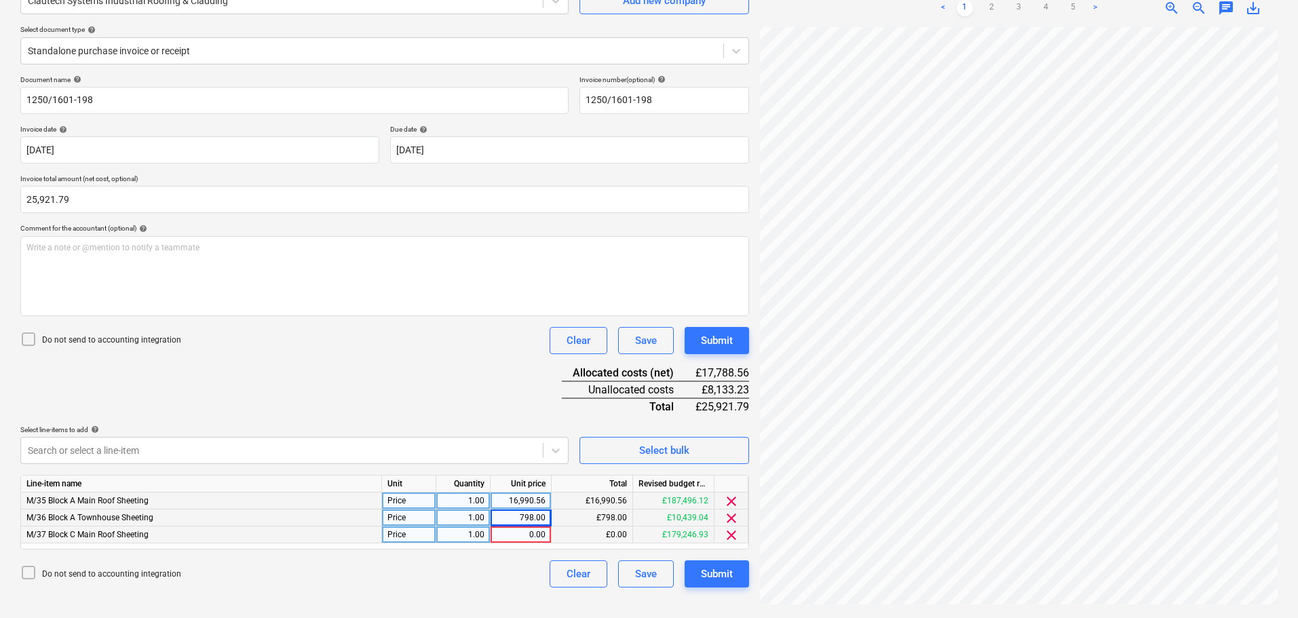
click at [495, 391] on div "Document name help 1250/1601-198 Invoice number (optional) help 1250/1601-198 I…" at bounding box center [384, 331] width 729 height 512
click at [496, 390] on div "Document name help 1250/1601-198 Invoice number (optional) help 1250/1601-198 I…" at bounding box center [384, 331] width 729 height 512
click at [533, 531] on div "0.00" at bounding box center [521, 535] width 50 height 17
type input "8436"
click at [493, 384] on div "Document name help 1250/1601-198 Invoice number (optional) help 1250/1601-198 I…" at bounding box center [384, 331] width 729 height 512
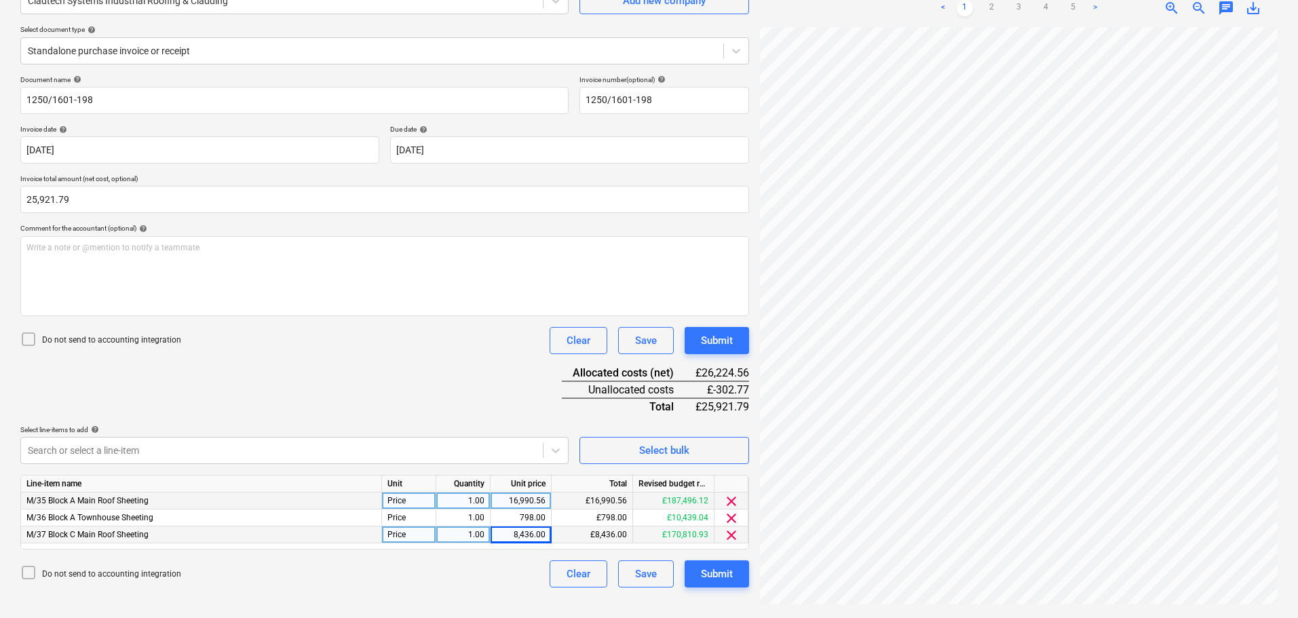
click at [474, 382] on div "Document name help 1250/1601-198 Invoice number (optional) help 1250/1601-198 I…" at bounding box center [384, 331] width 729 height 512
click at [335, 398] on div "Document name help 1250/1601-198 Invoice number (optional) help 1250/1601-198 I…" at bounding box center [384, 331] width 729 height 512
click at [383, 392] on div "Document name help 1250/1601-198 Invoice number (optional) help 1250/1601-198 I…" at bounding box center [384, 331] width 729 height 512
click at [374, 393] on div "Document name help 1250/1601-198 Invoice number (optional) help 1250/1601-198 I…" at bounding box center [384, 331] width 729 height 512
click at [354, 452] on body "Projects Contacts Company Consolidated Invoices 3 Inbox 9+ format_size keyboard…" at bounding box center [649, 173] width 1298 height 618
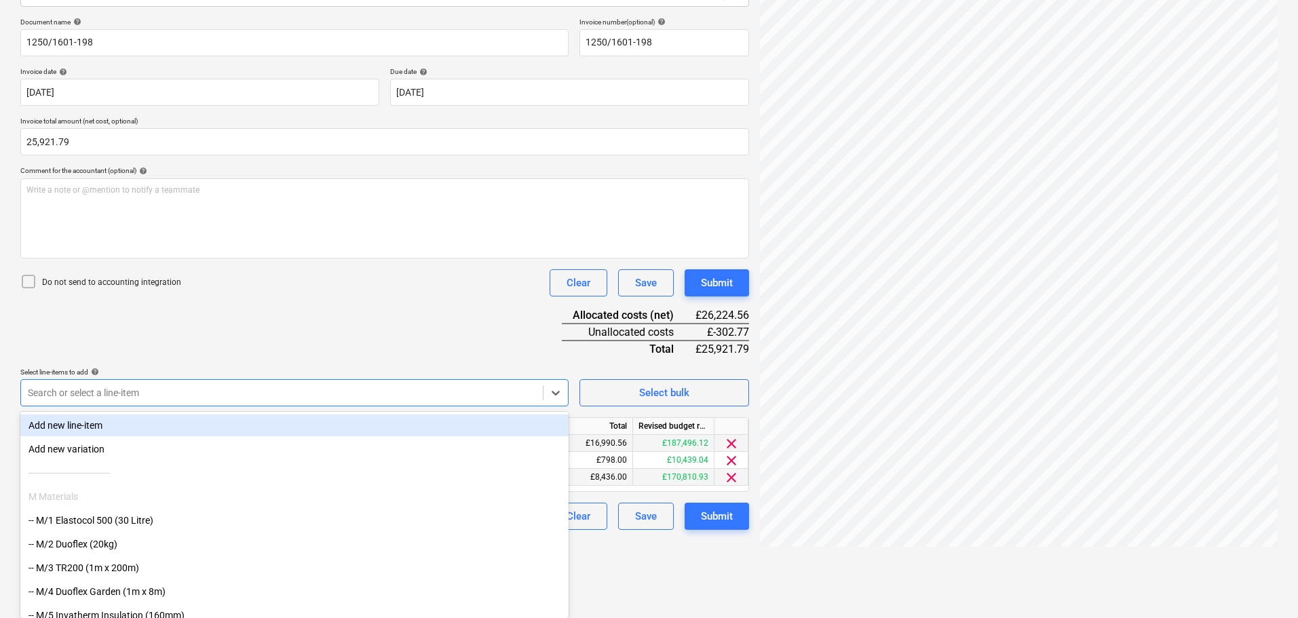
click at [409, 339] on div "Document name help 1250/1601-198 Invoice number (optional) help 1250/1601-198 I…" at bounding box center [384, 274] width 729 height 512
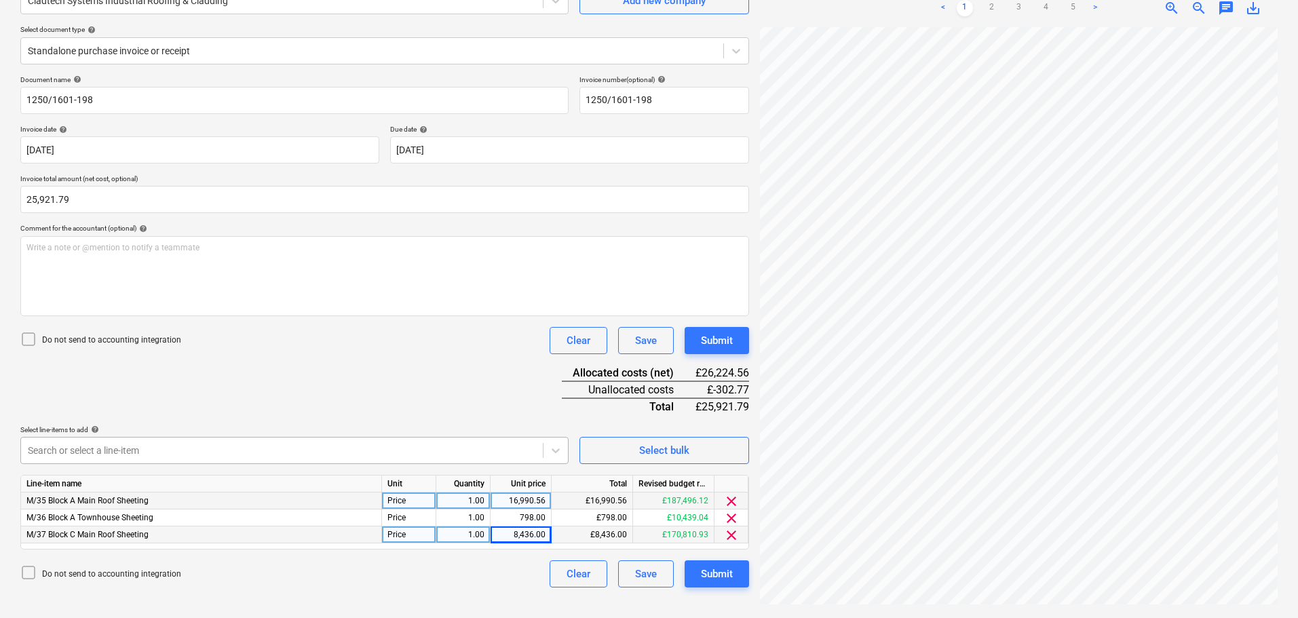
click at [411, 454] on body "Projects Contacts Company Consolidated Invoices 3 Inbox 9+ format_size keyboard…" at bounding box center [649, 173] width 1298 height 618
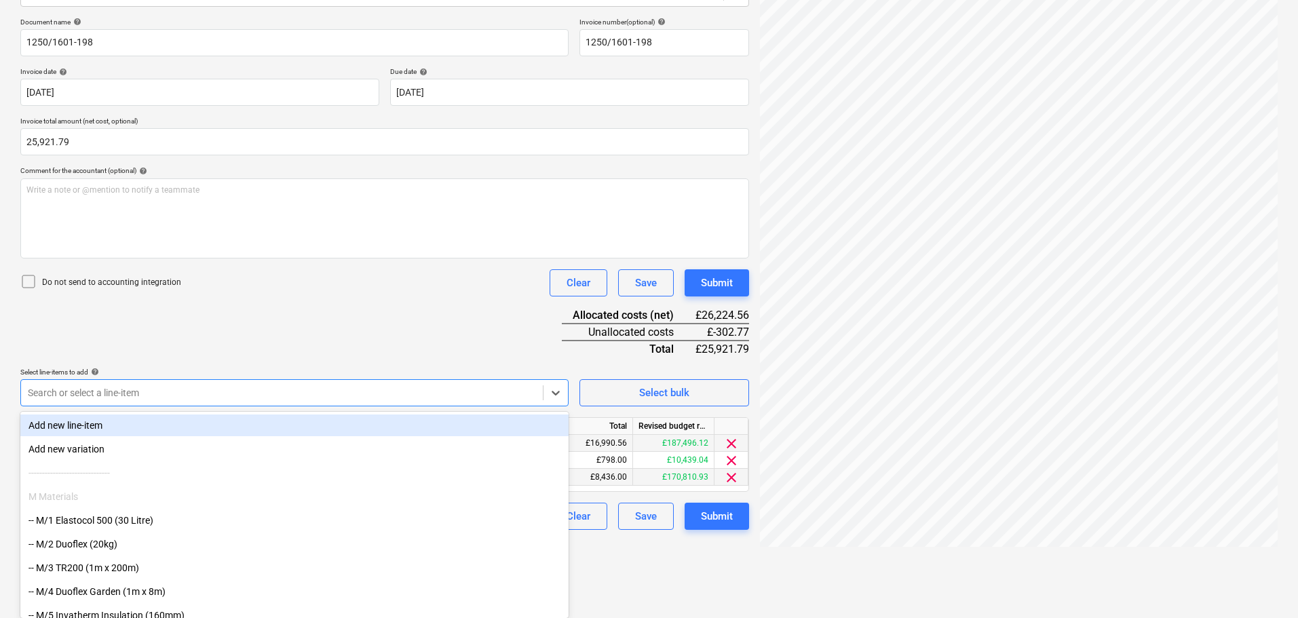
click at [384, 349] on div "Document name help 1250/1601-198 Invoice number (optional) help 1250/1601-198 I…" at bounding box center [384, 274] width 729 height 512
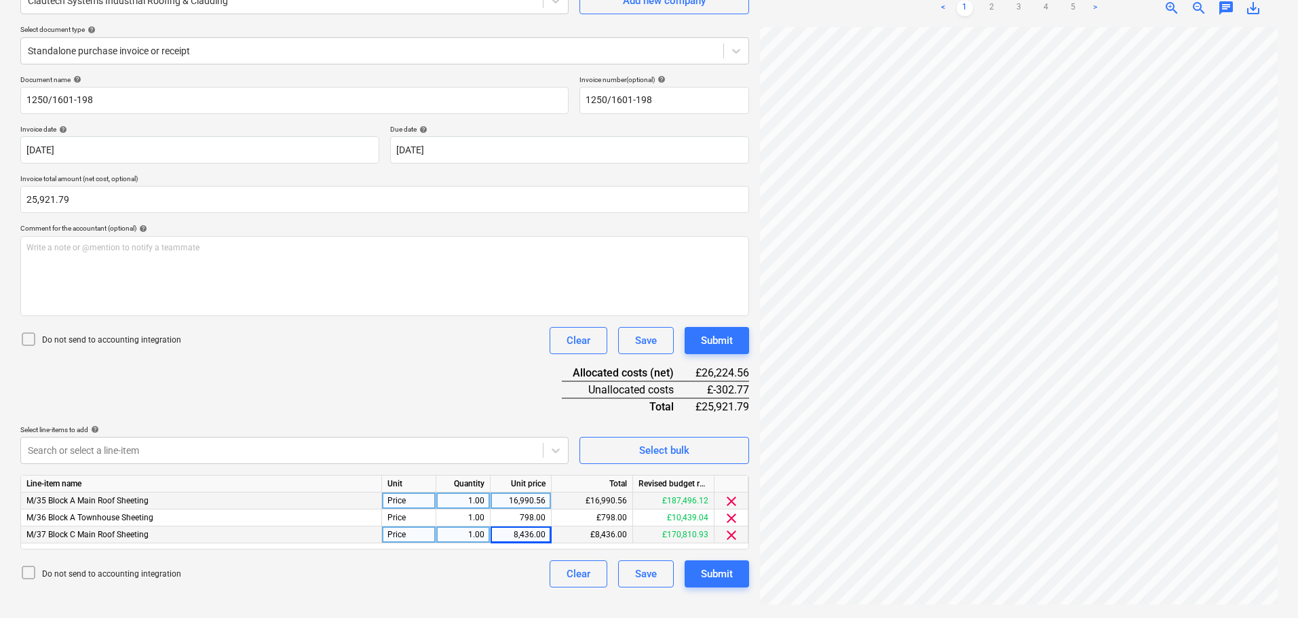
click at [305, 364] on div "Document name help 1250/1601-198 Invoice number (optional) help 1250/1601-198 I…" at bounding box center [384, 331] width 729 height 512
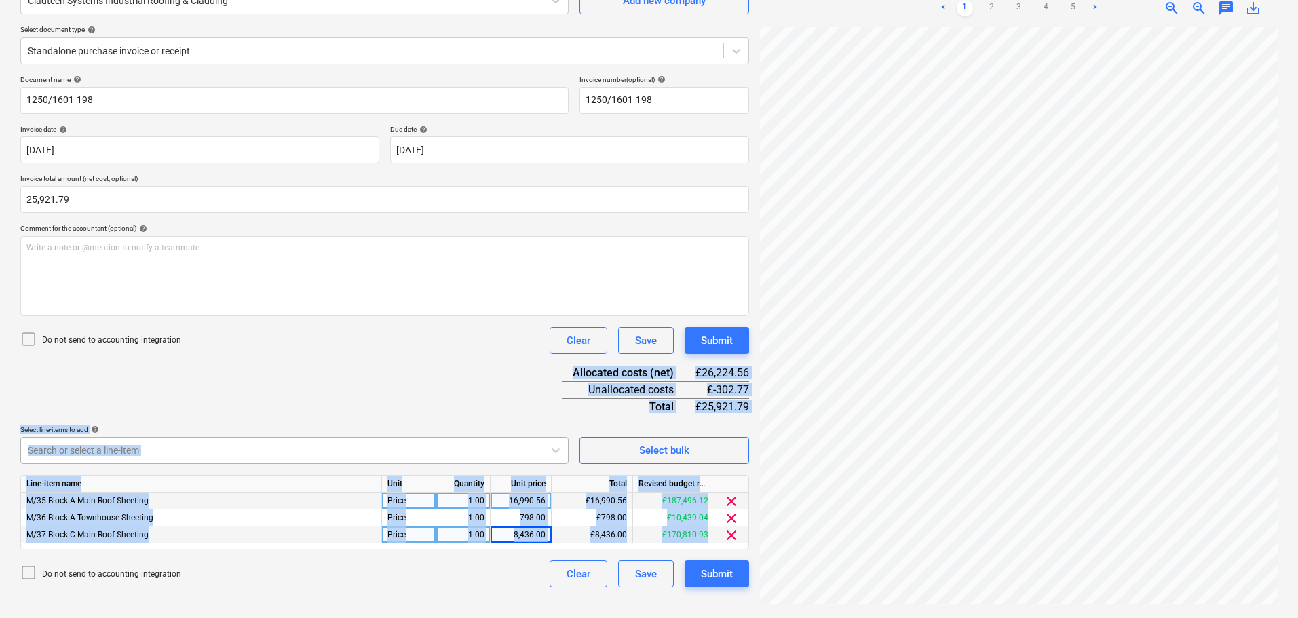
drag, startPoint x: 320, startPoint y: 356, endPoint x: 362, endPoint y: 451, distance: 103.9
click at [350, 615] on div "Create new document Select company Cladtech Systems Industrial Roofing & Claddi…" at bounding box center [649, 273] width 1298 height 692
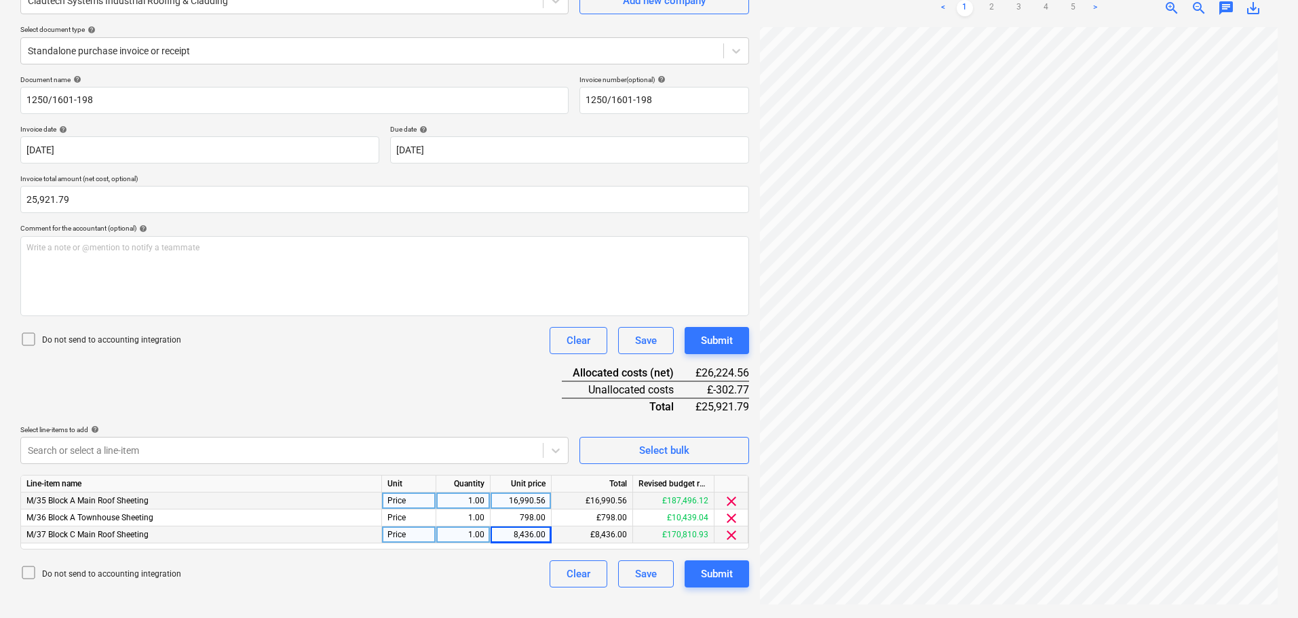
click at [369, 386] on div "Document name help 1250/1601-198 Invoice number (optional) help 1250/1601-198 I…" at bounding box center [384, 331] width 729 height 512
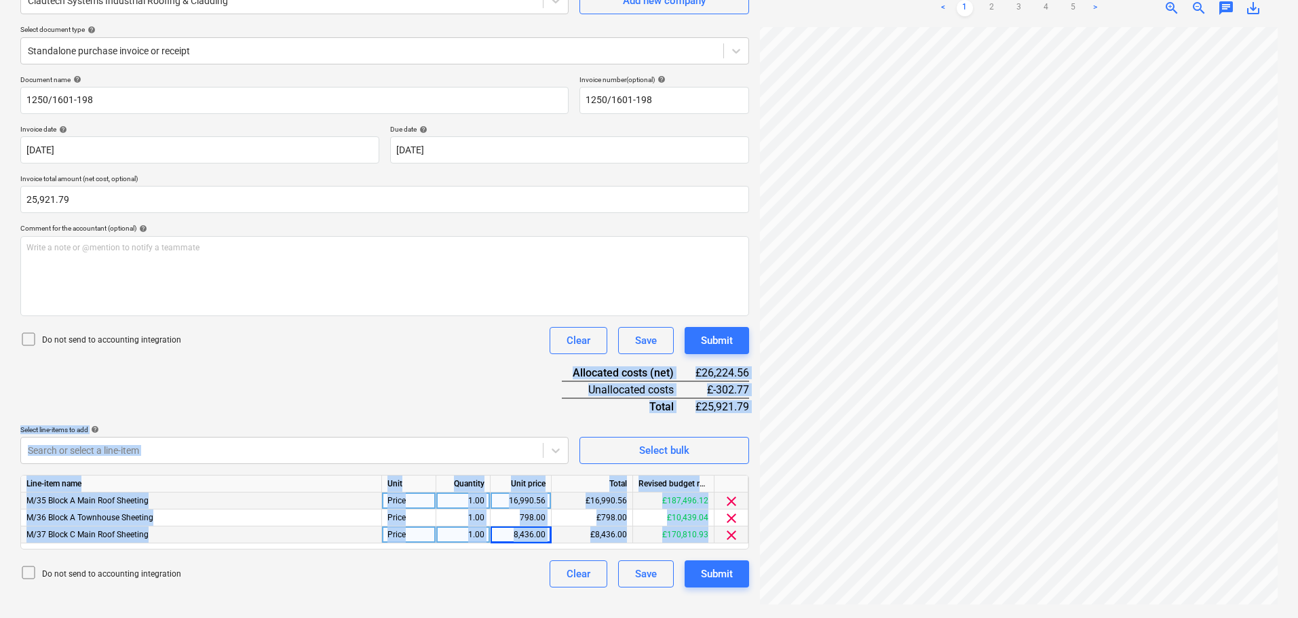
drag, startPoint x: 372, startPoint y: 381, endPoint x: 392, endPoint y: 611, distance: 230.3
click at [392, 483] on html "Projects Contacts Company Consolidated Invoices 3 Inbox 9+ format_size keyboard…" at bounding box center [649, 173] width 1298 height 618
click at [365, 411] on div "Document name help 1250/1601-198 Invoice number (optional) help 1250/1601-198 I…" at bounding box center [384, 331] width 729 height 512
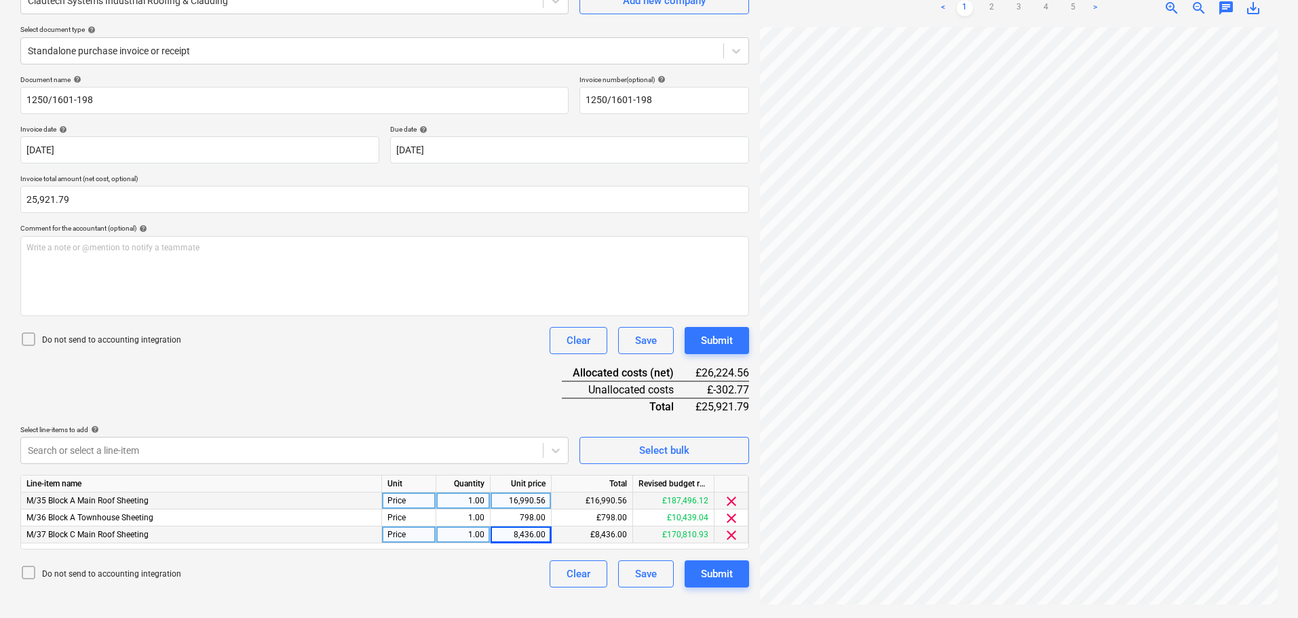
click at [317, 411] on div "Document name help 1250/1601-198 Invoice number (optional) help 1250/1601-198 I…" at bounding box center [384, 331] width 729 height 512
click at [317, 445] on body "Projects Contacts Company Consolidated Invoices 3 Inbox 9+ format_size keyboard…" at bounding box center [649, 173] width 1298 height 618
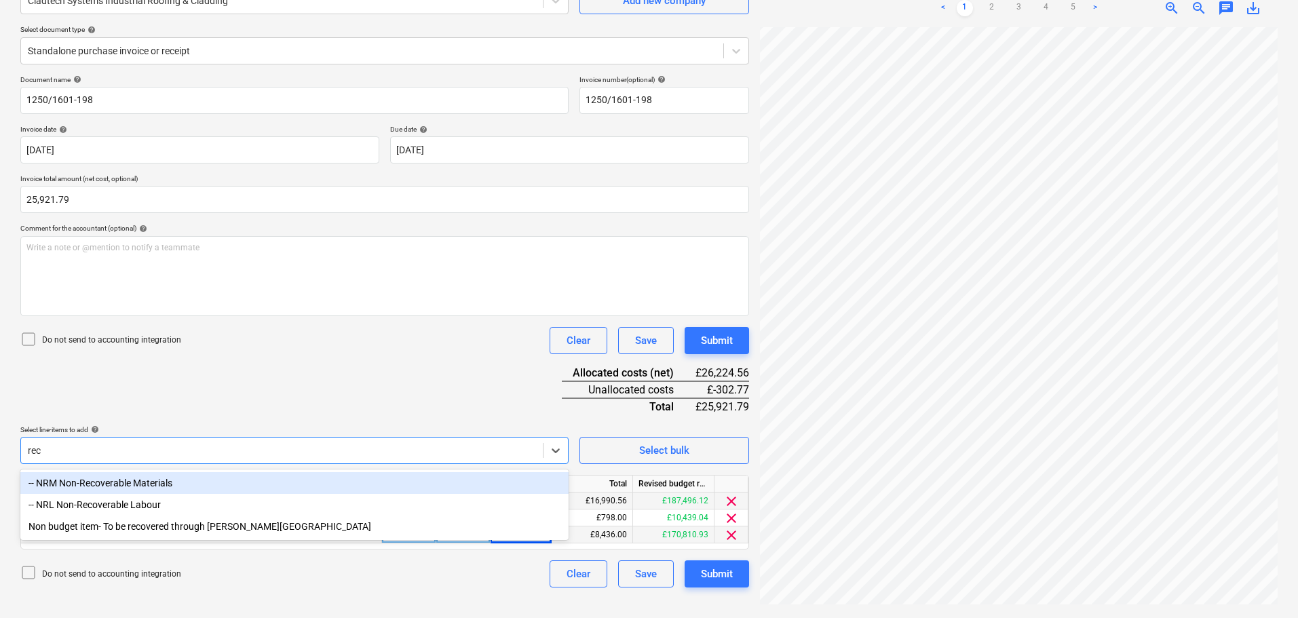
scroll to position [136, 0]
type input "recoverable"
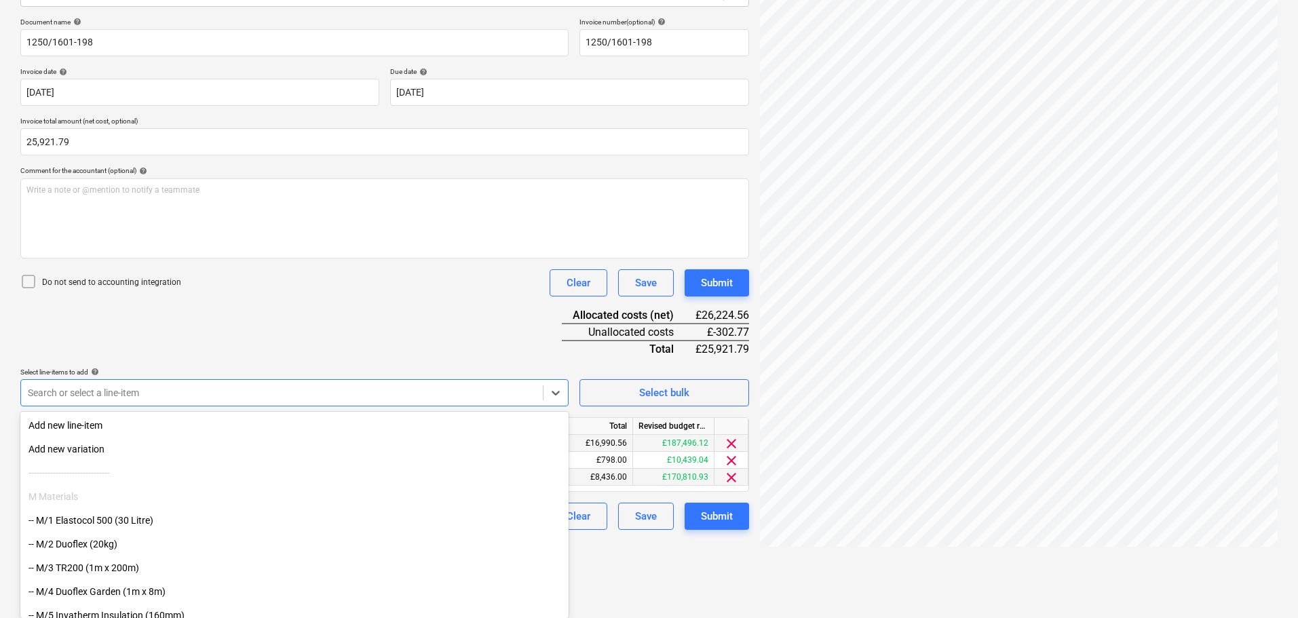
click at [423, 362] on div "Document name help 1250/1601-198 Invoice number (optional) help 1250/1601-198 I…" at bounding box center [384, 274] width 729 height 512
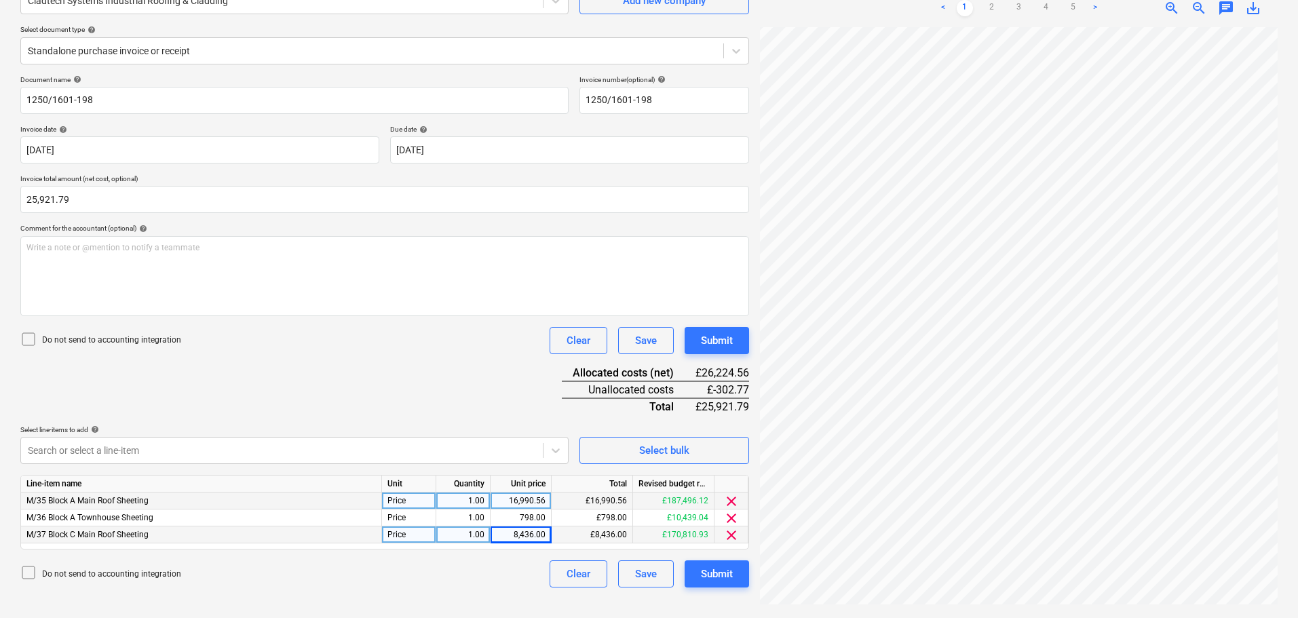
click at [323, 409] on div "Document name help 1250/1601-198 Invoice number (optional) help 1250/1601-198 I…" at bounding box center [384, 331] width 729 height 512
click at [673, 458] on div "Select bulk" at bounding box center [664, 451] width 50 height 18
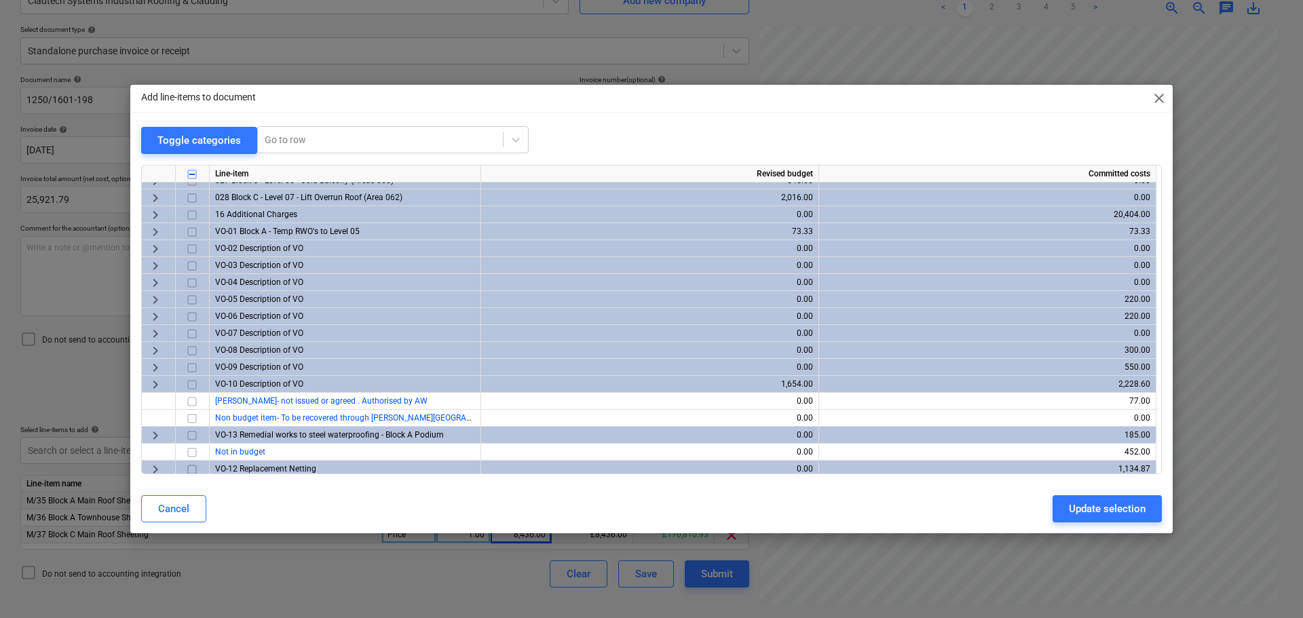
scroll to position [1372, 0]
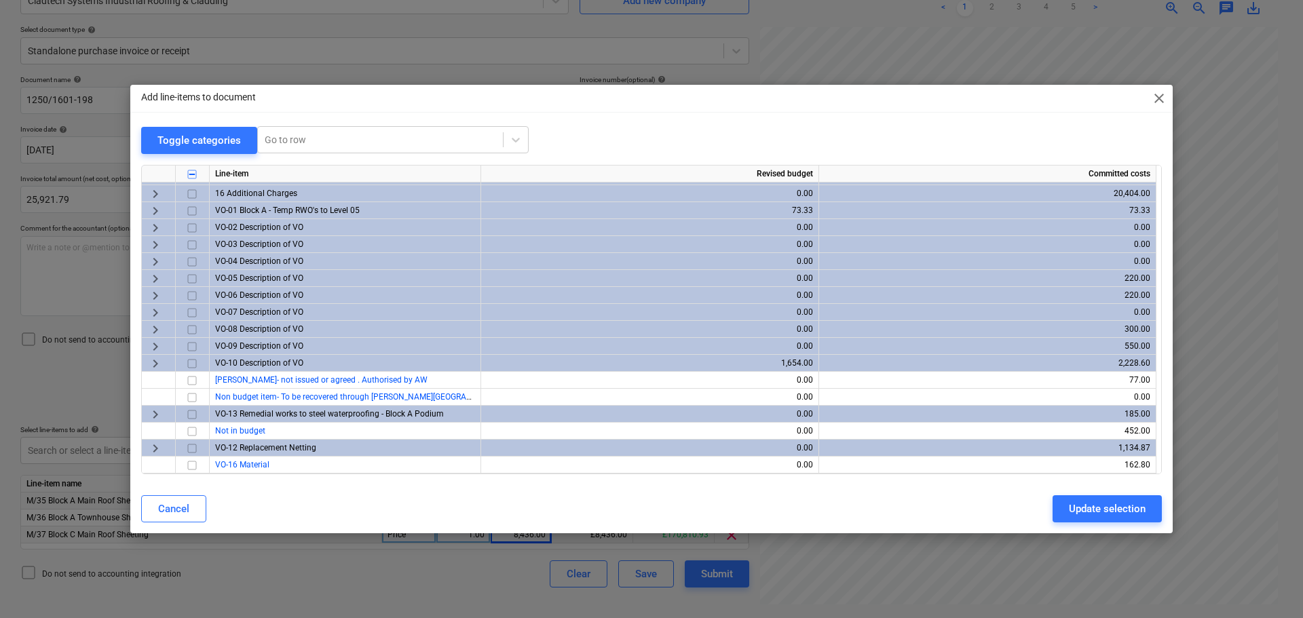
click at [620, 134] on div "Toggle categories Go to row" at bounding box center [651, 140] width 1021 height 28
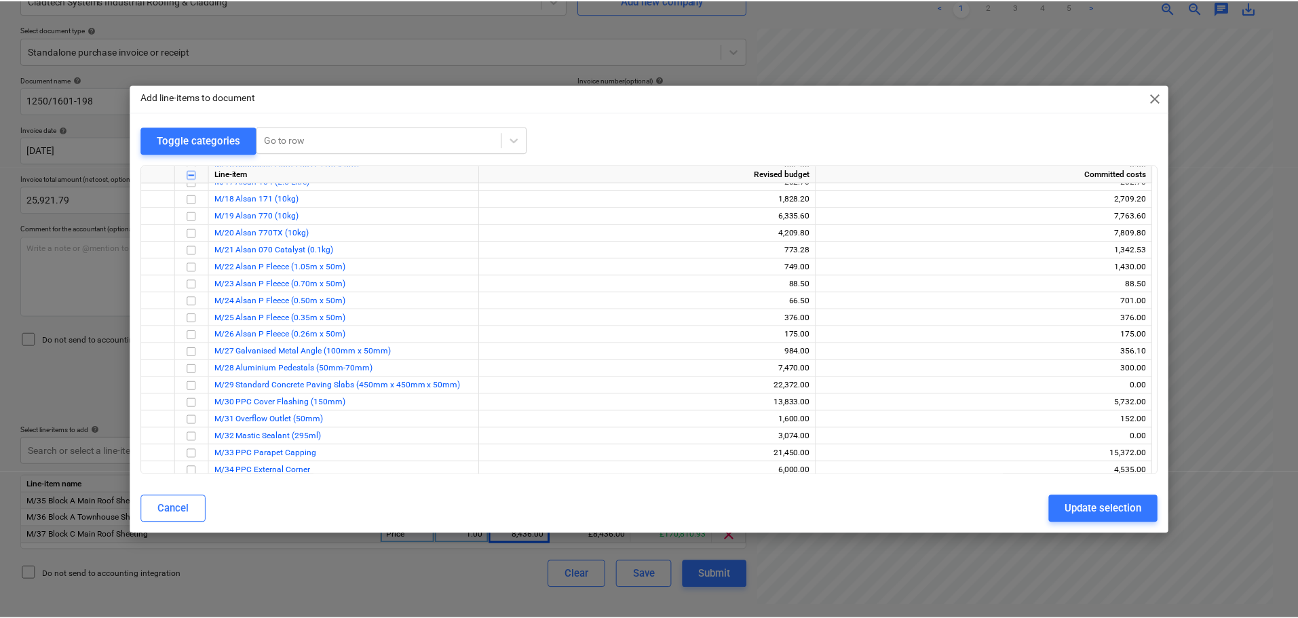
scroll to position [218, 0]
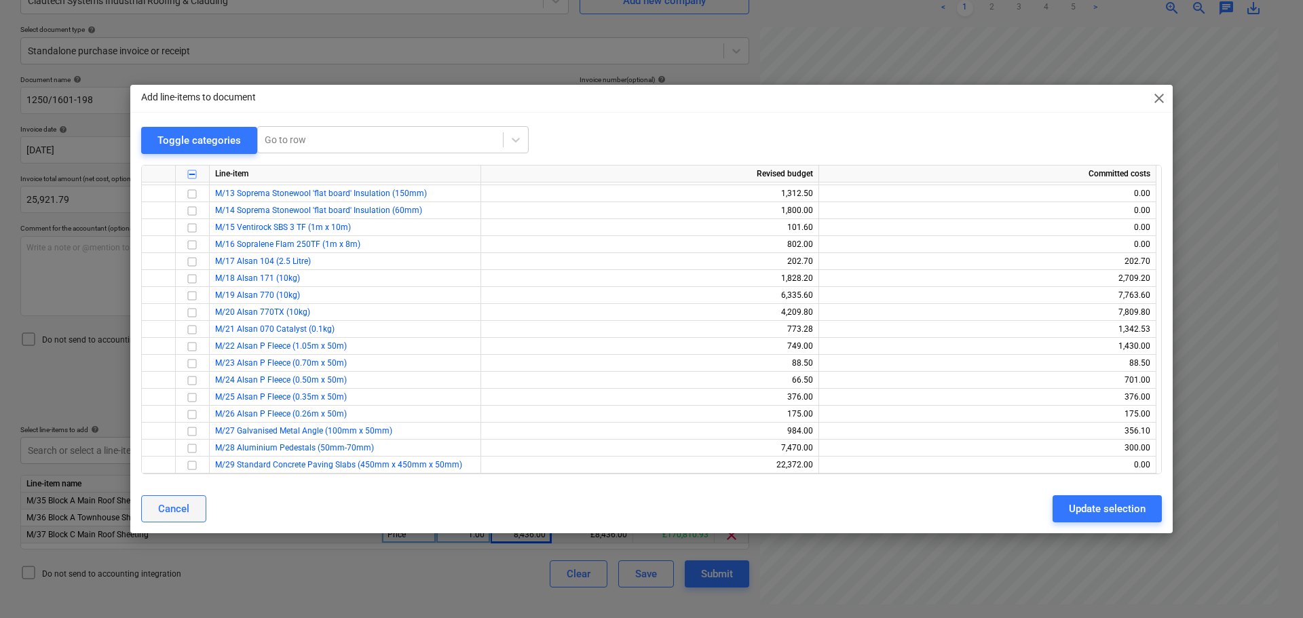
click at [171, 510] on div "Cancel" at bounding box center [173, 509] width 31 height 18
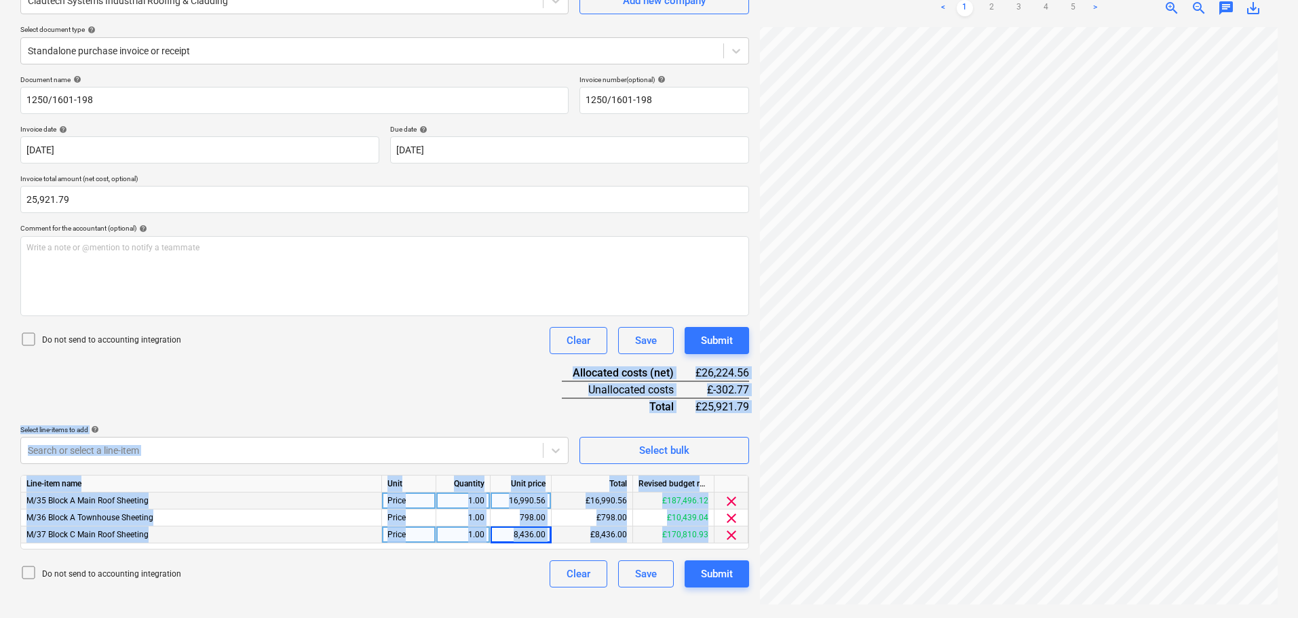
drag, startPoint x: 202, startPoint y: 375, endPoint x: 258, endPoint y: 573, distance: 205.4
click at [236, 483] on html "Projects Contacts Company Consolidated Invoices 3 Inbox 9+ format_size keyboard…" at bounding box center [649, 173] width 1298 height 618
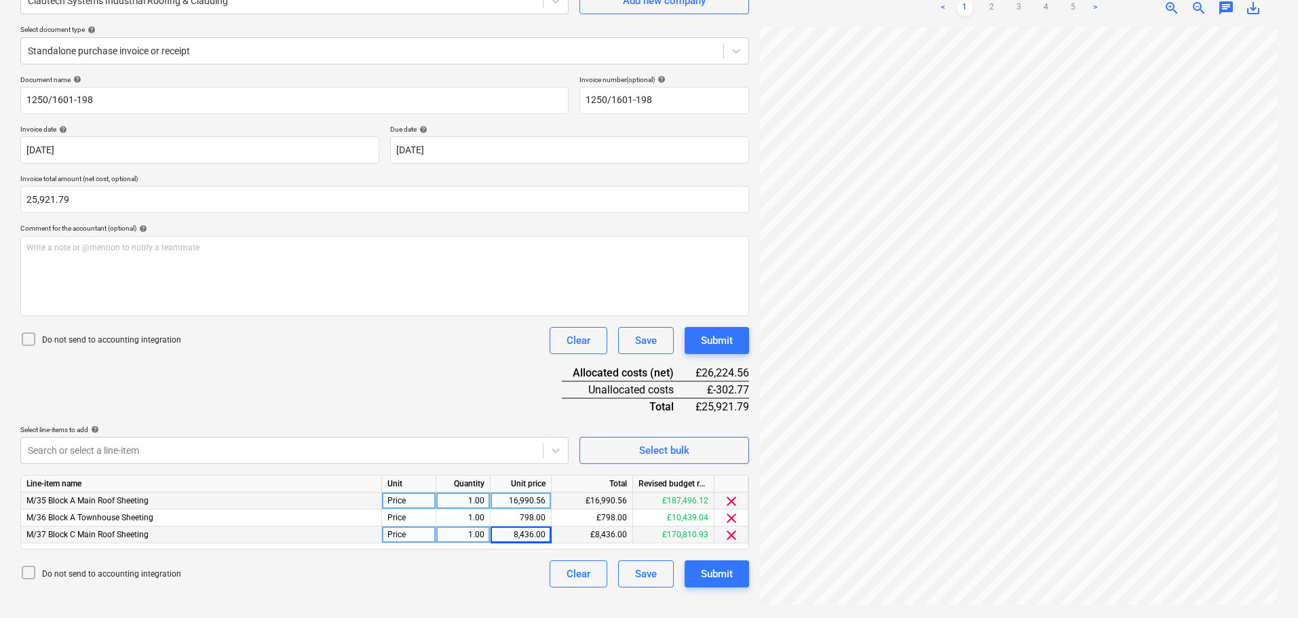
click at [312, 373] on div "Document name help 1250/1601-198 Invoice number (optional) help 1250/1601-198 I…" at bounding box center [384, 331] width 729 height 512
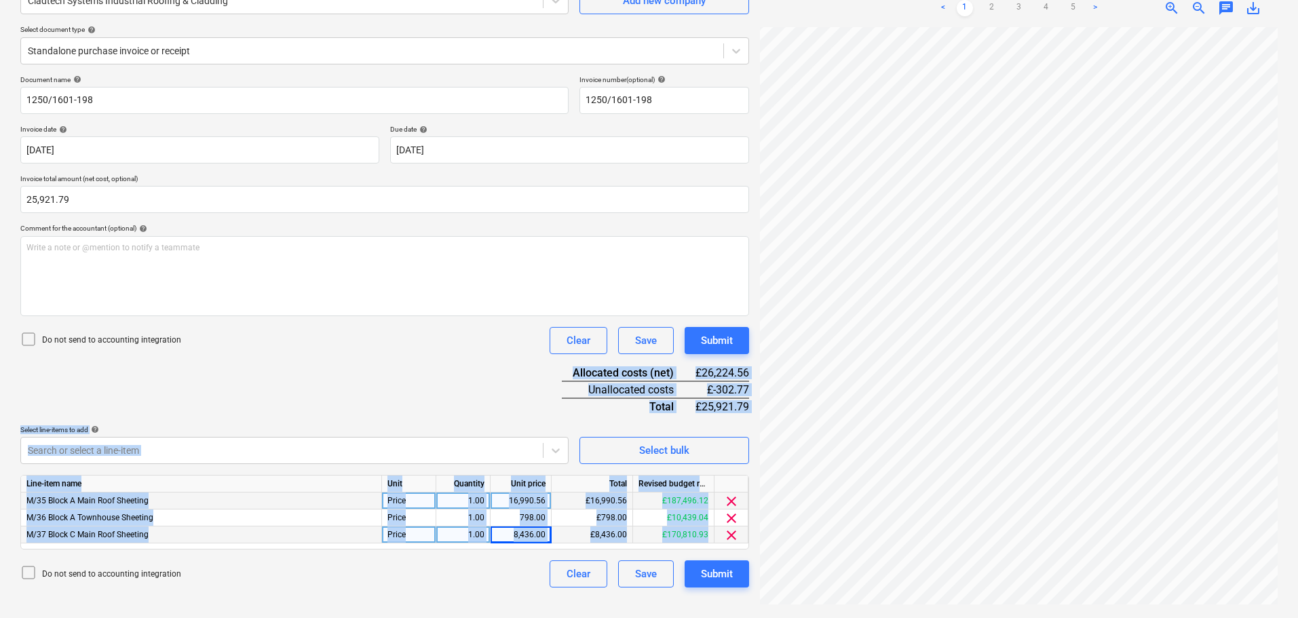
drag, startPoint x: 338, startPoint y: 345, endPoint x: 345, endPoint y: 650, distance: 304.9
click at [345, 483] on html "Projects Contacts Company Consolidated Invoices 3 Inbox 9+ format_size keyboard…" at bounding box center [649, 173] width 1298 height 618
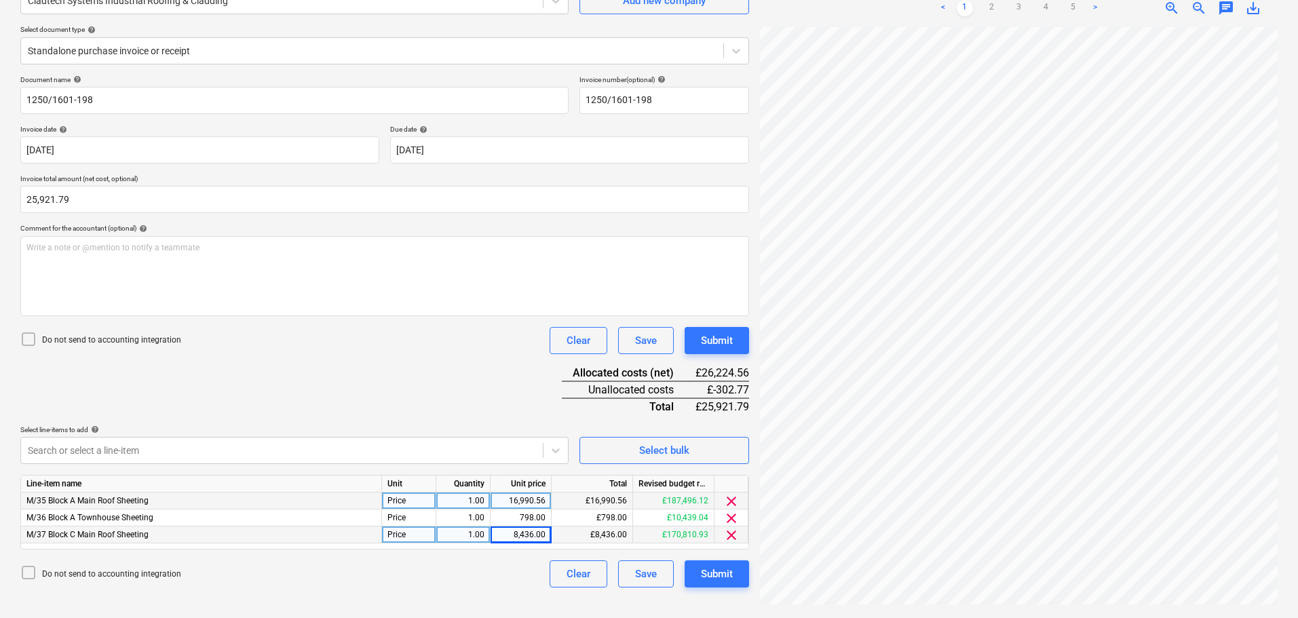
click at [383, 369] on div "Document name help 1250/1601-198 Invoice number (optional) help 1250/1601-198 I…" at bounding box center [384, 331] width 729 height 512
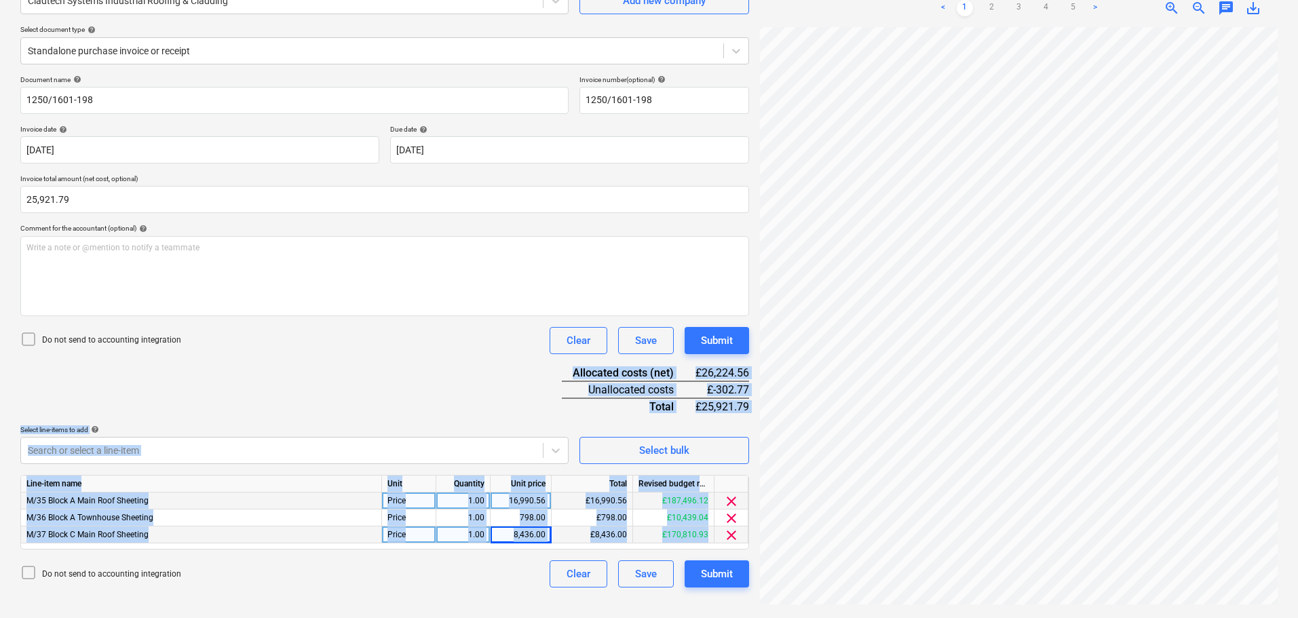
drag, startPoint x: 392, startPoint y: 355, endPoint x: 387, endPoint y: 621, distance: 266.1
click at [387, 483] on html "Projects Contacts Company Consolidated Invoices 3 Inbox 9+ format_size keyboard…" at bounding box center [649, 173] width 1298 height 618
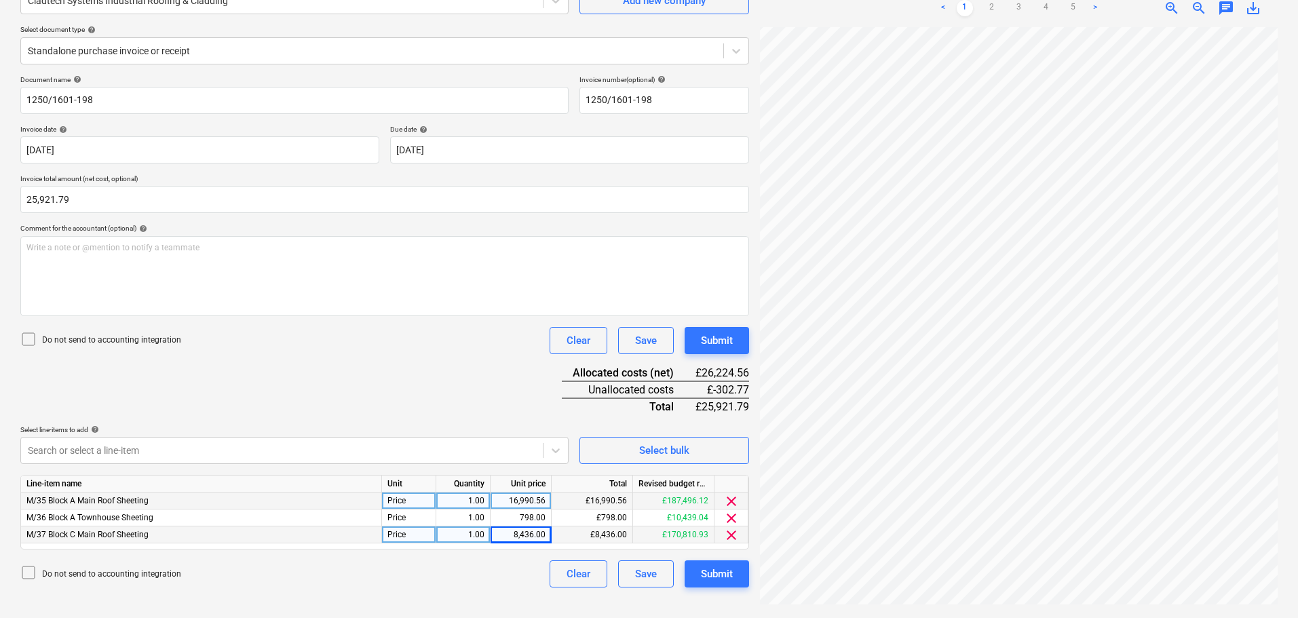
click at [445, 356] on div "Document name help 1250/1601-198 Invoice number (optional) help 1250/1601-198 I…" at bounding box center [384, 331] width 729 height 512
click at [524, 499] on div "16,990.56" at bounding box center [521, 501] width 50 height 17
type input "16889.64"
click at [462, 371] on div "Document name help 1250/1601-198 Invoice number (optional) help 1250/1601-198 I…" at bounding box center [384, 331] width 729 height 512
click at [510, 514] on div "798.00" at bounding box center [521, 518] width 50 height 17
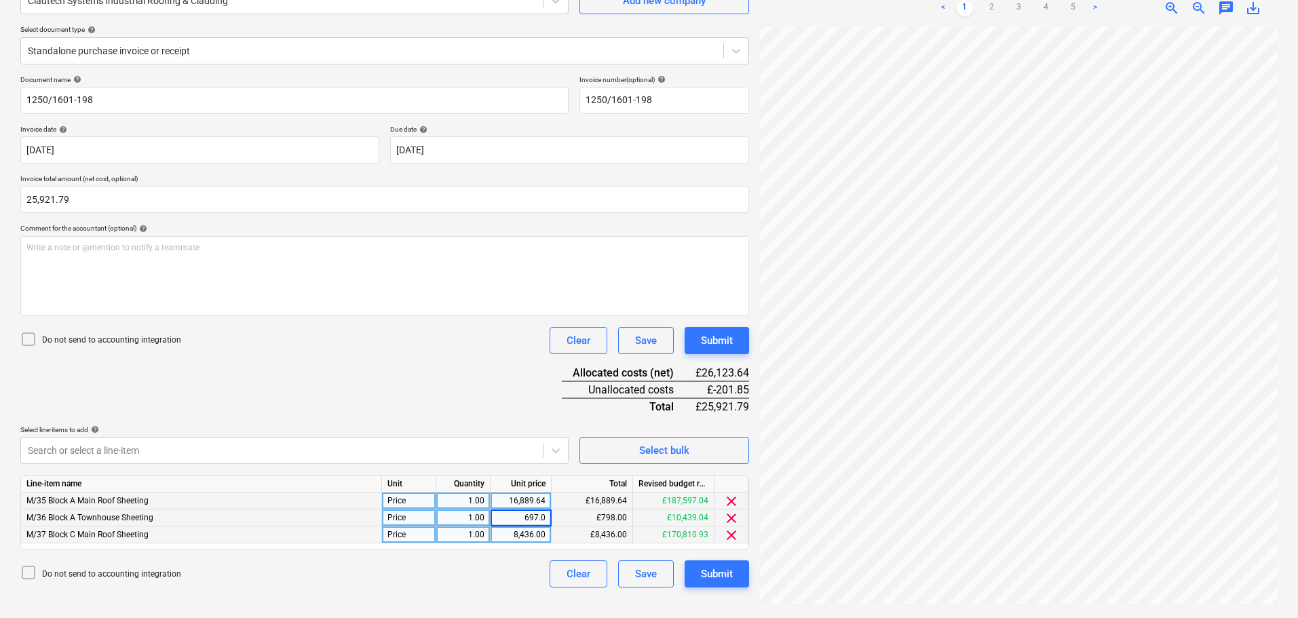
type input "697.08"
click at [500, 387] on div "Document name help 1250/1601-198 Invoice number (optional) help 1250/1601-198 I…" at bounding box center [384, 331] width 729 height 512
click at [514, 529] on div "8,436.00" at bounding box center [521, 535] width 50 height 17
type input "8335.07"
click at [519, 436] on p "Select line-items to add help" at bounding box center [294, 432] width 548 height 12
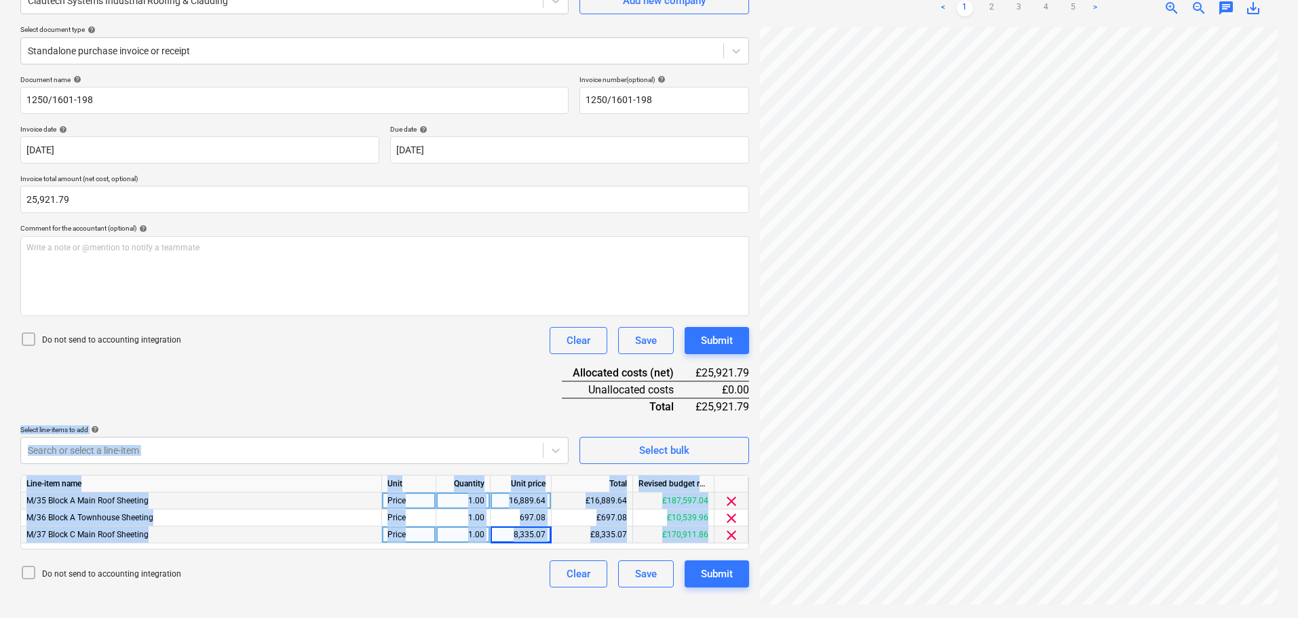
drag, startPoint x: 518, startPoint y: 413, endPoint x: 432, endPoint y: 621, distance: 225.5
click at [432, 483] on html "Projects Contacts Company Consolidated Invoices 3 Inbox 9+ format_size keyboard…" at bounding box center [649, 173] width 1298 height 618
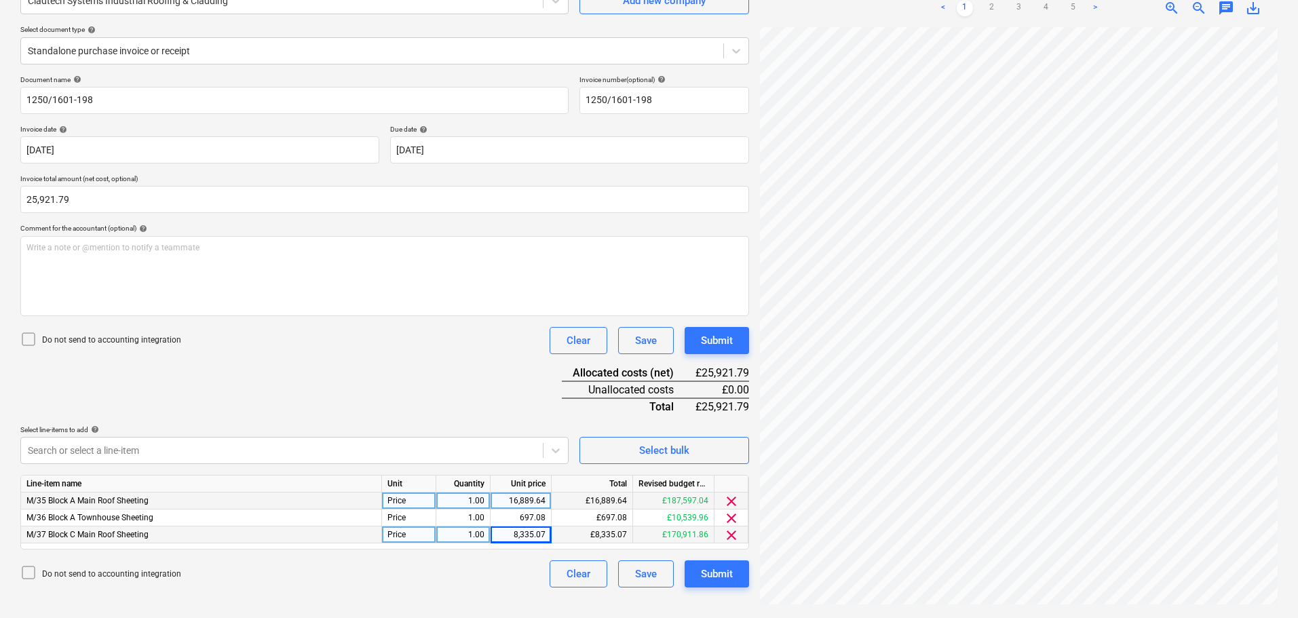
click at [429, 345] on div "Do not send to accounting integration Clear Save Submit" at bounding box center [384, 340] width 729 height 27
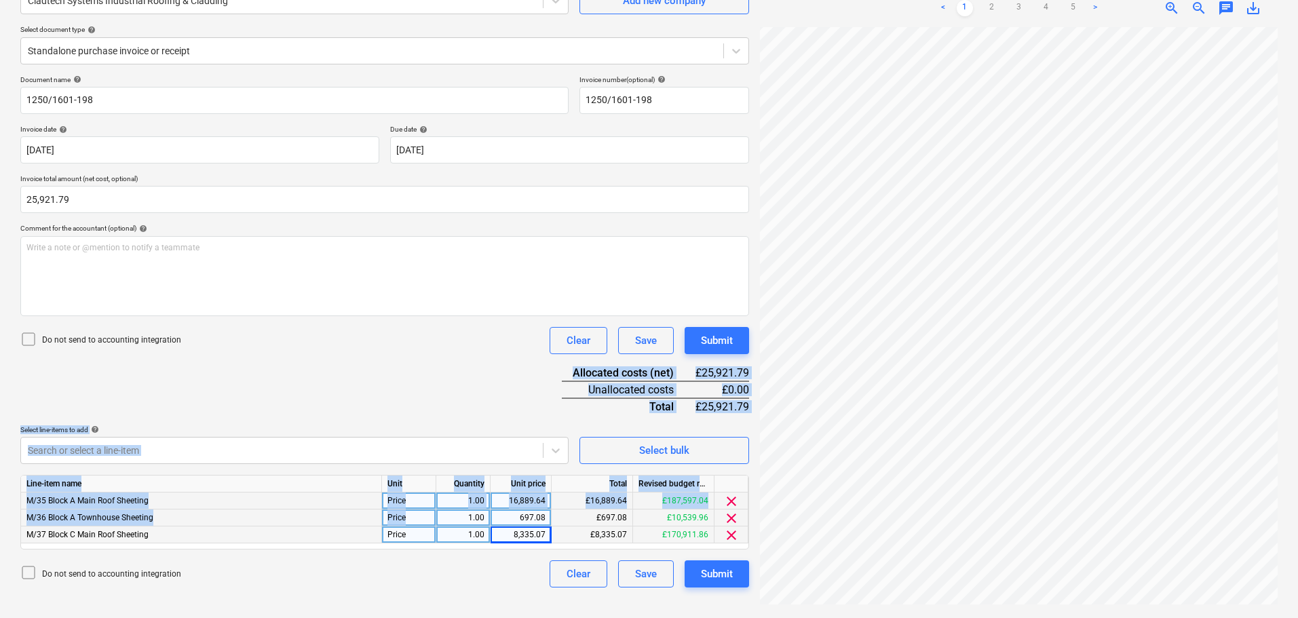
drag, startPoint x: 442, startPoint y: 338, endPoint x: 450, endPoint y: 523, distance: 184.8
click at [450, 523] on div "Document name help 1250/1601-198 Invoice number (optional) help 1250/1601-198 I…" at bounding box center [384, 331] width 729 height 512
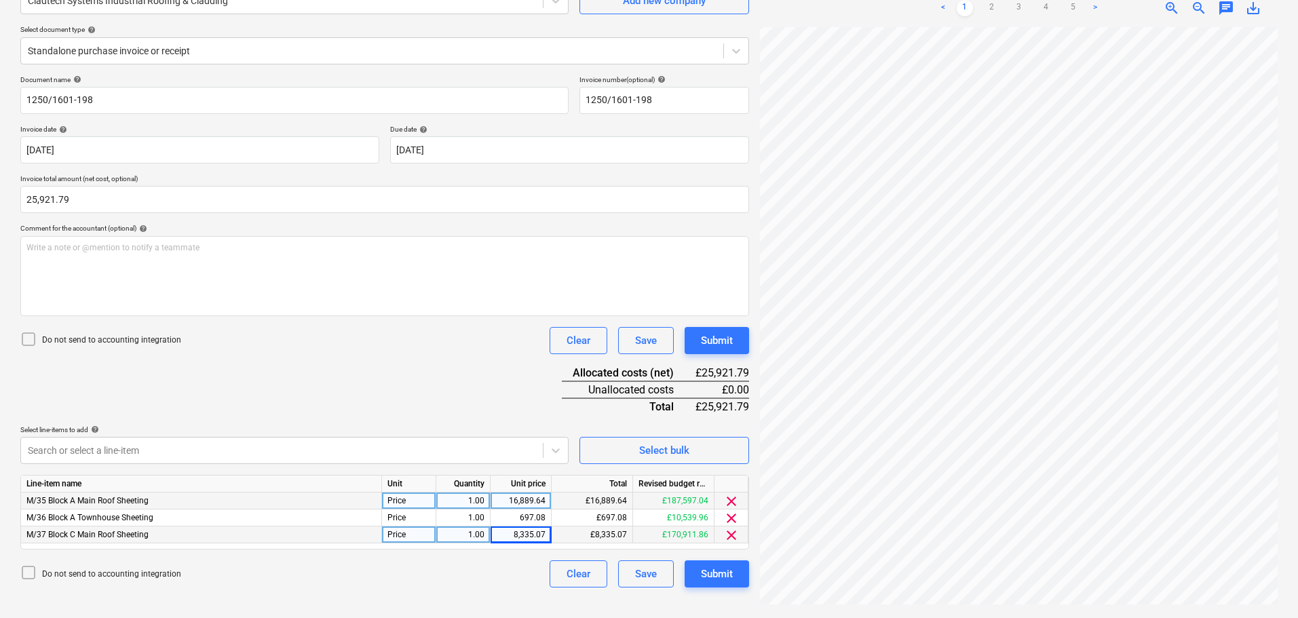
click at [475, 383] on div "Document name help 1250/1601-198 Invoice number (optional) help 1250/1601-198 I…" at bounding box center [384, 331] width 729 height 512
click at [716, 332] on div "Submit" at bounding box center [717, 341] width 32 height 18
